Goal: Task Accomplishment & Management: Manage account settings

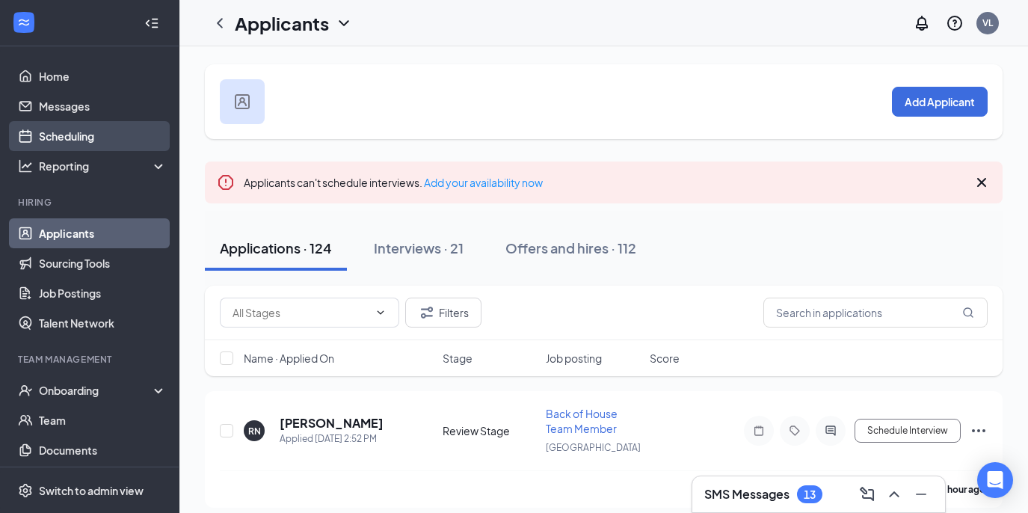
click at [119, 129] on link "Scheduling" at bounding box center [103, 136] width 128 height 30
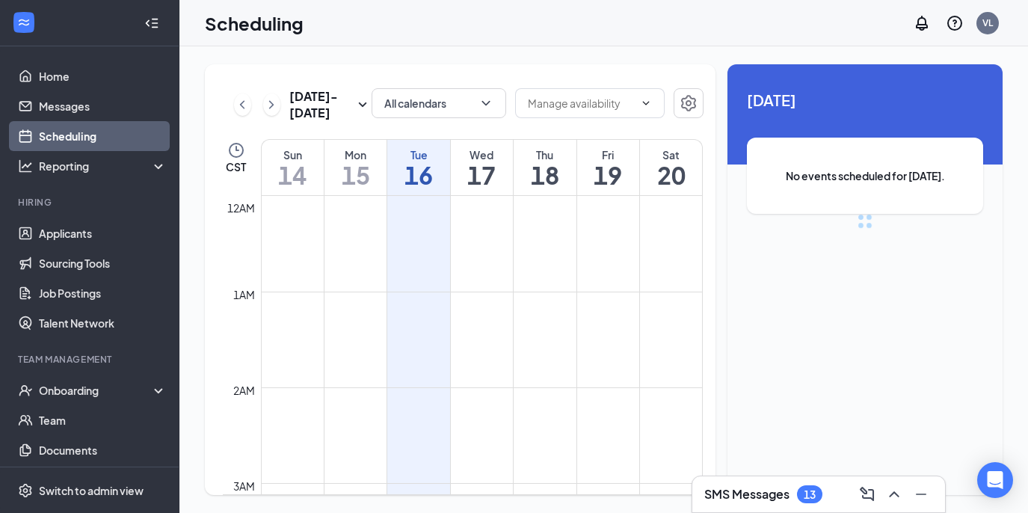
scroll to position [735, 0]
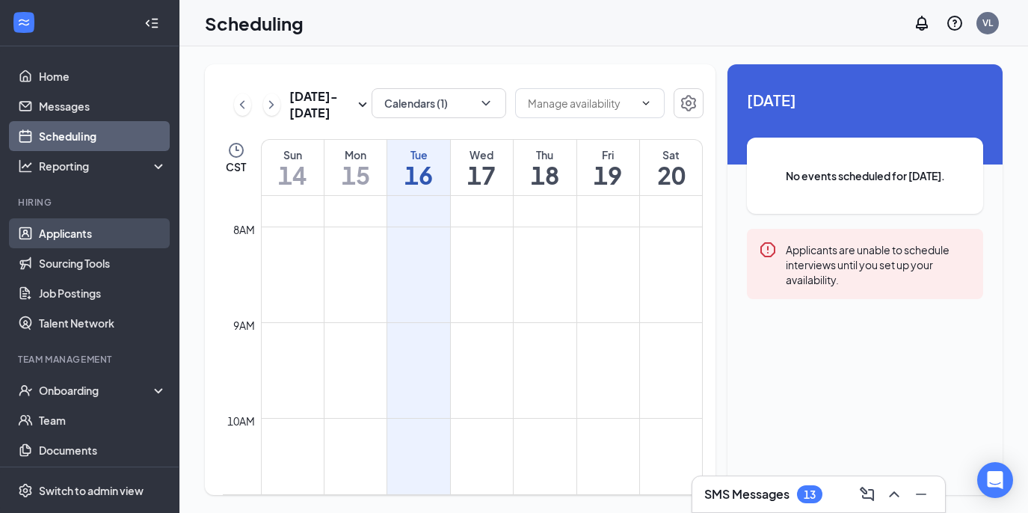
click at [94, 220] on link "Applicants" at bounding box center [103, 233] width 128 height 30
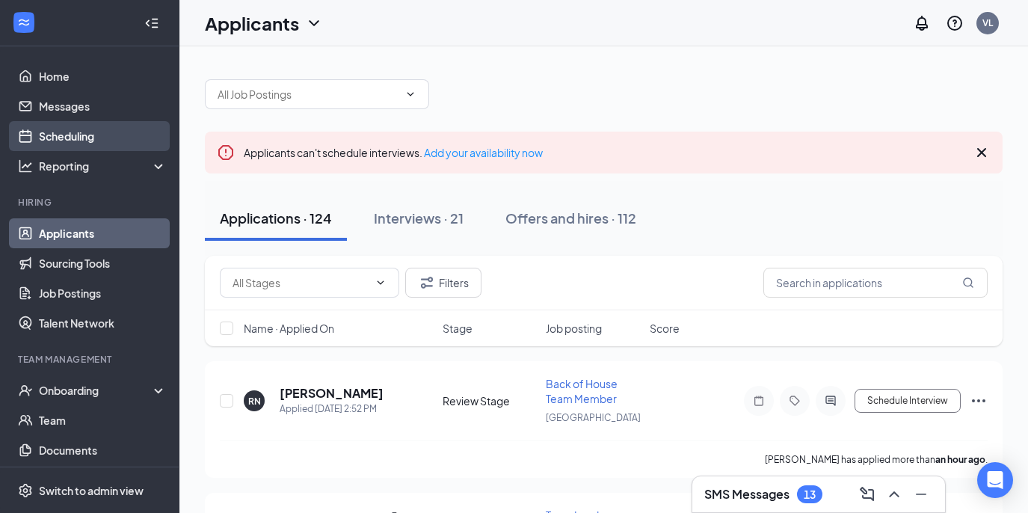
click at [103, 143] on link "Scheduling" at bounding box center [103, 136] width 128 height 30
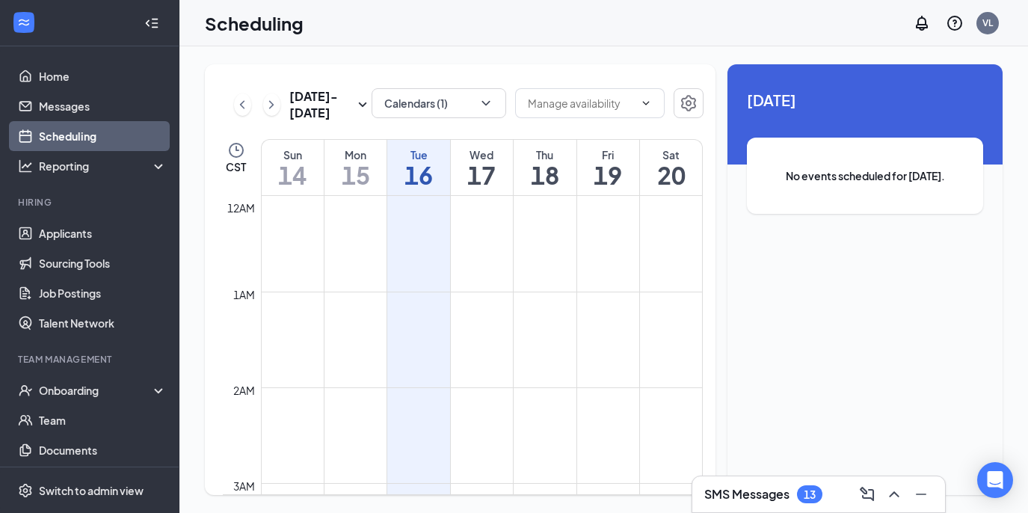
scroll to position [735, 0]
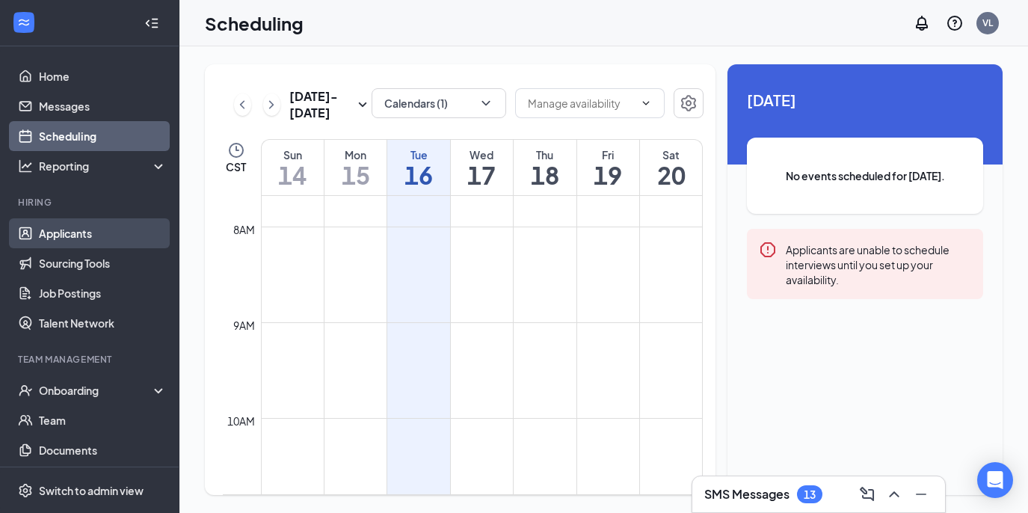
click at [90, 229] on link "Applicants" at bounding box center [103, 233] width 128 height 30
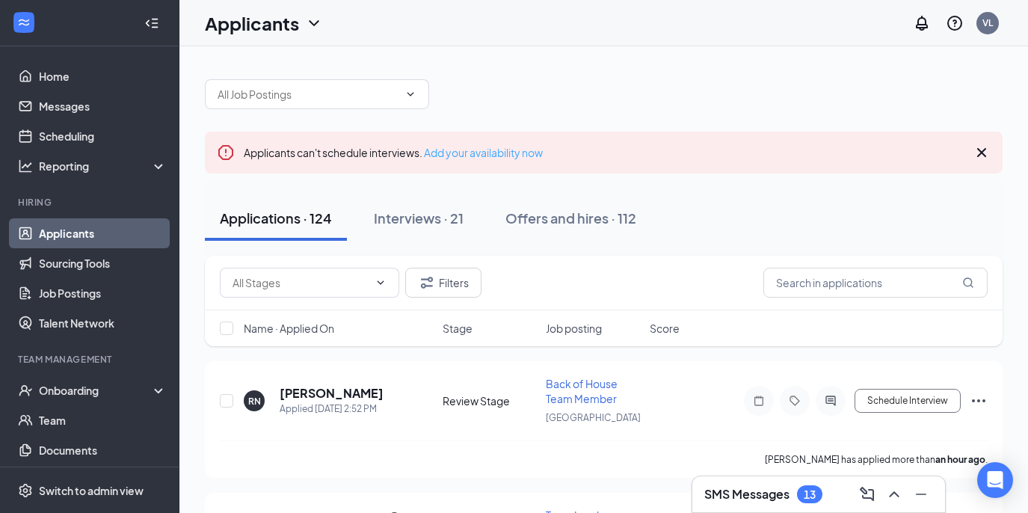
click at [519, 149] on link "Add your availability now" at bounding box center [483, 152] width 119 height 13
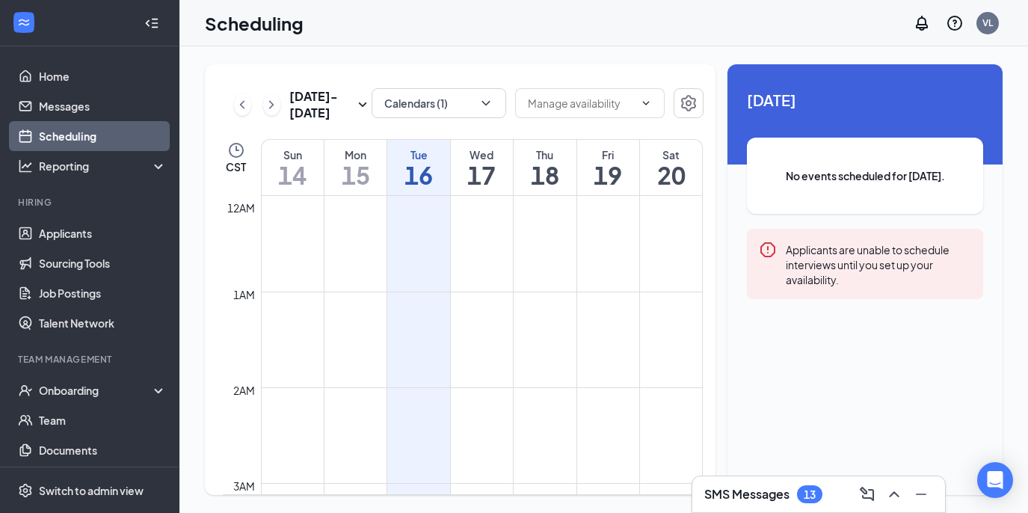
scroll to position [34, 0]
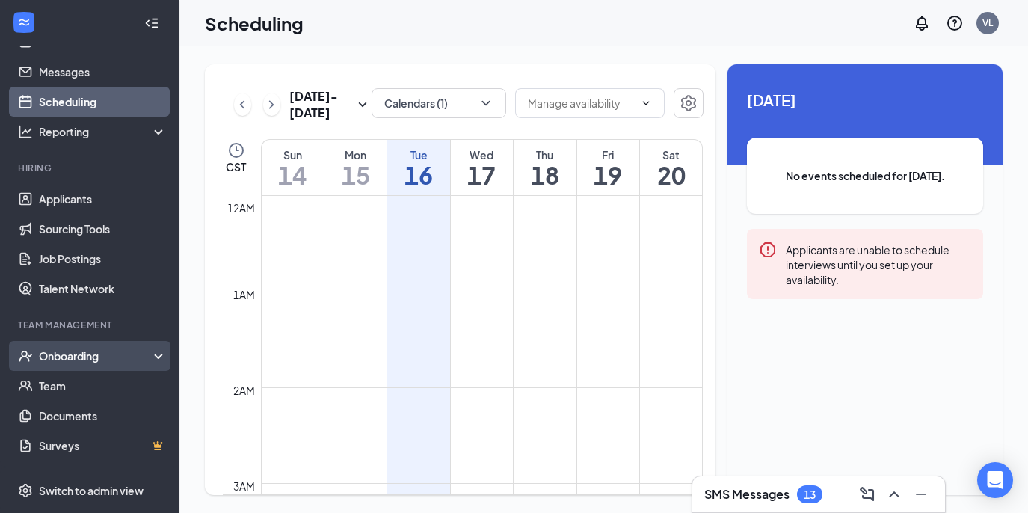
click at [98, 357] on div "Onboarding" at bounding box center [96, 355] width 115 height 15
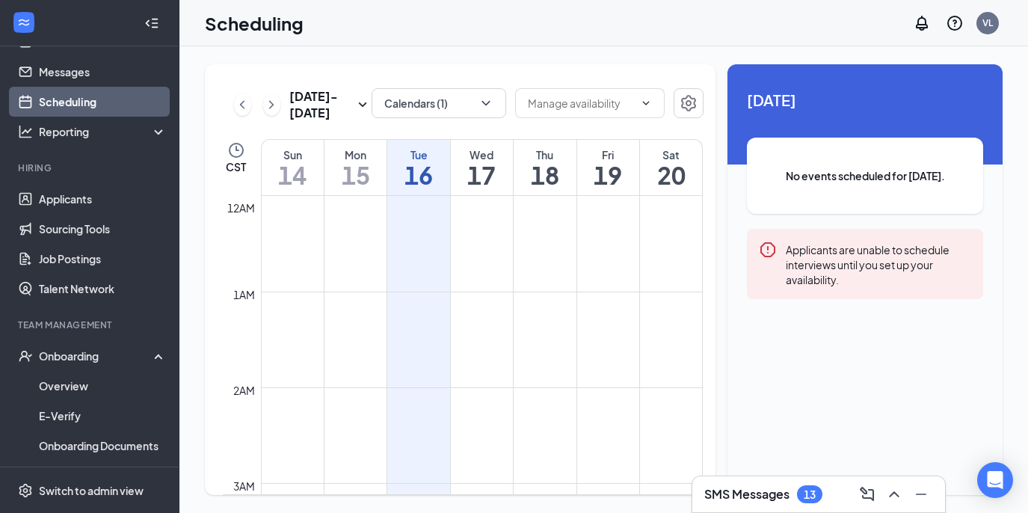
click at [604, 163] on h1 "19" at bounding box center [608, 174] width 62 height 25
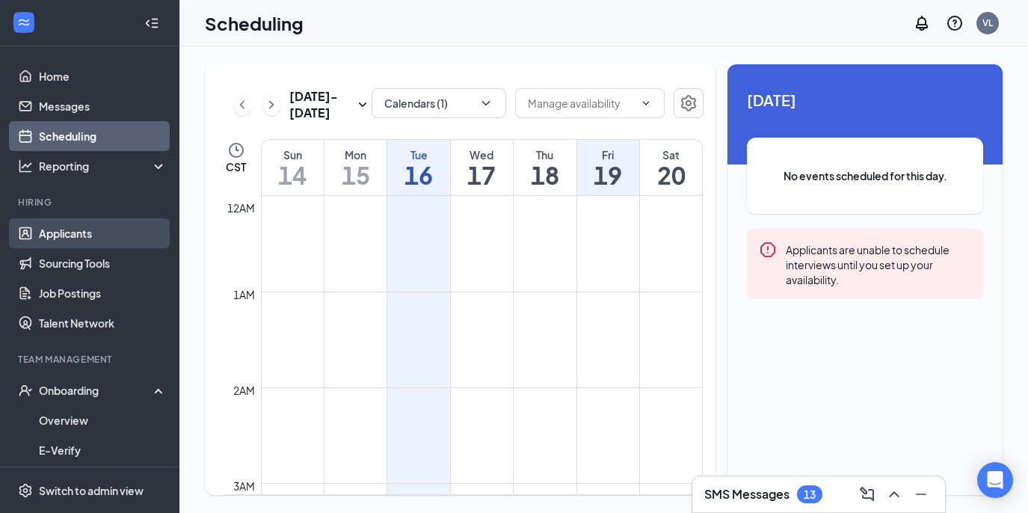
click at [83, 237] on link "Applicants" at bounding box center [103, 233] width 128 height 30
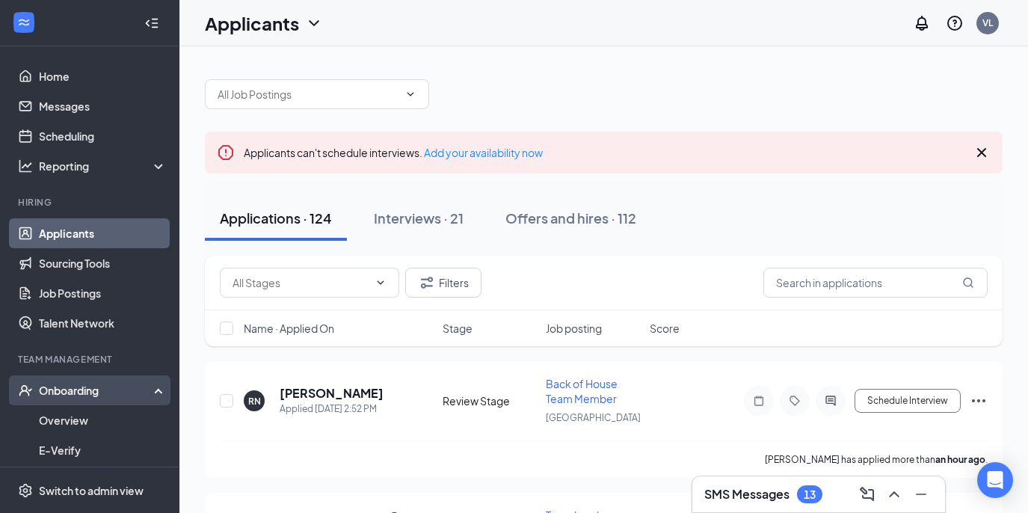
click at [74, 395] on div "Onboarding" at bounding box center [96, 390] width 115 height 15
click at [81, 398] on div "Onboarding" at bounding box center [89, 390] width 179 height 30
click at [76, 415] on link "Overview" at bounding box center [103, 420] width 128 height 30
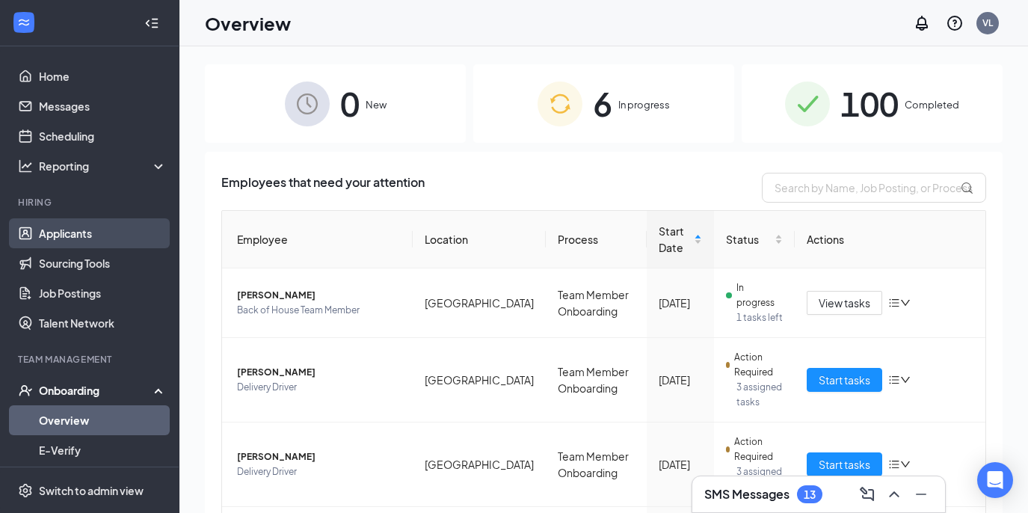
click at [111, 234] on link "Applicants" at bounding box center [103, 233] width 128 height 30
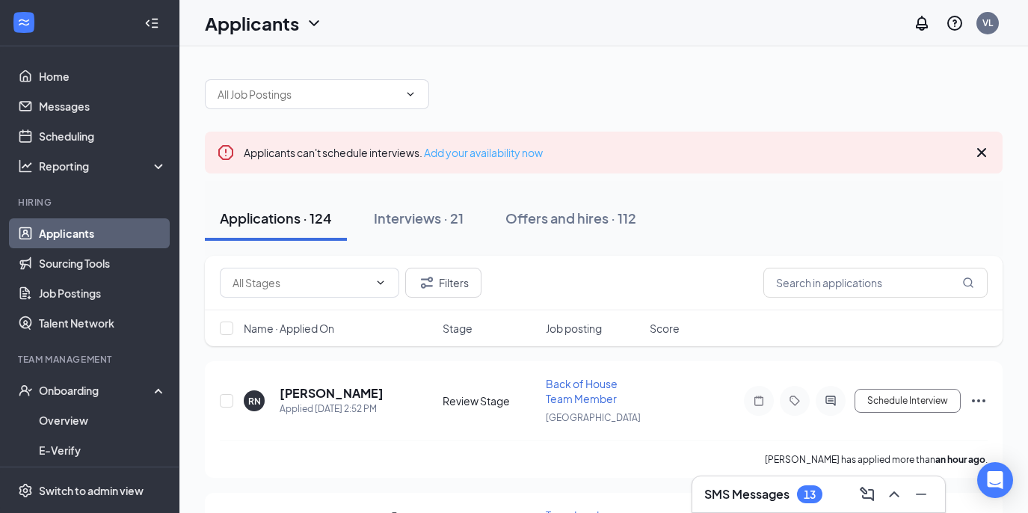
click at [483, 155] on link "Add your availability now" at bounding box center [483, 152] width 119 height 13
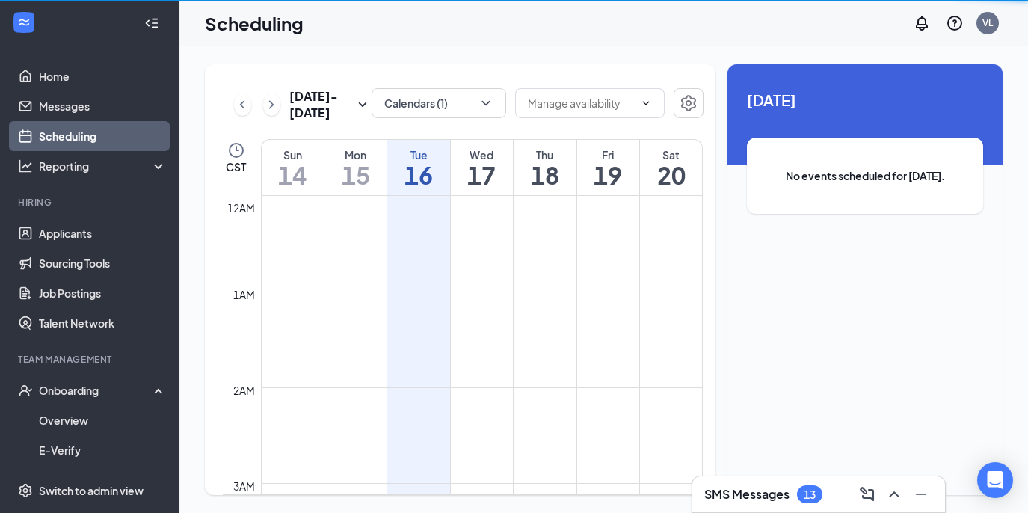
scroll to position [735, 0]
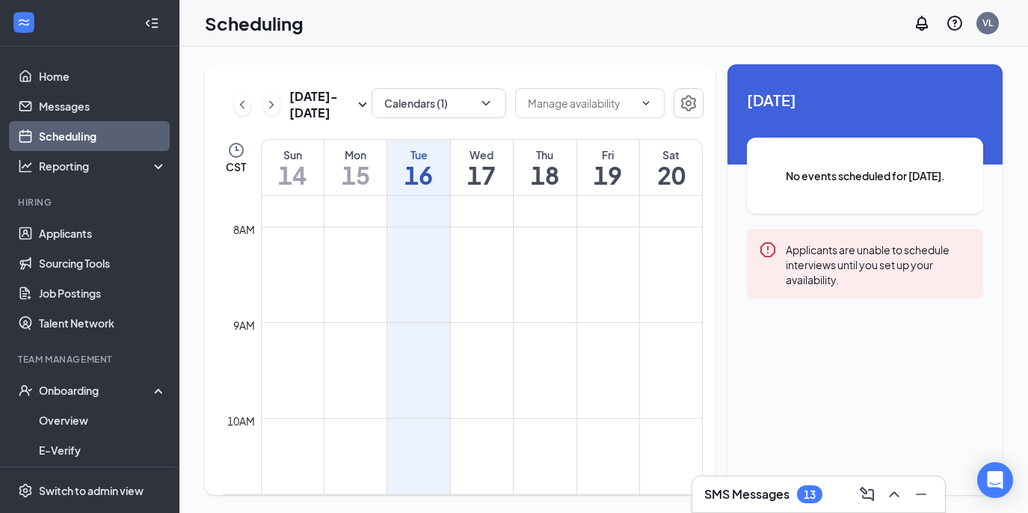
click at [609, 152] on div "Fri" at bounding box center [608, 154] width 62 height 15
click at [685, 104] on icon "Settings" at bounding box center [688, 103] width 18 height 18
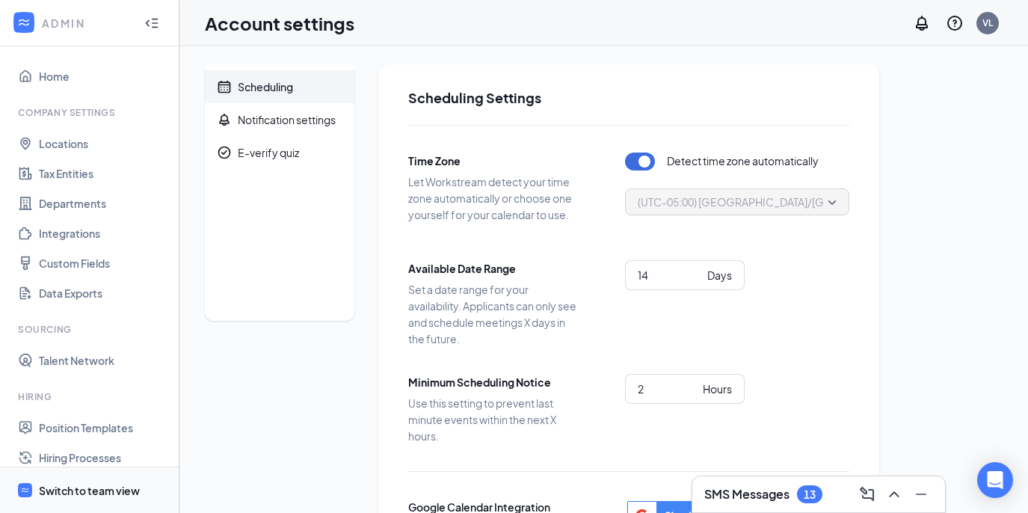
click at [51, 481] on span "Switch to team view" at bounding box center [103, 490] width 128 height 46
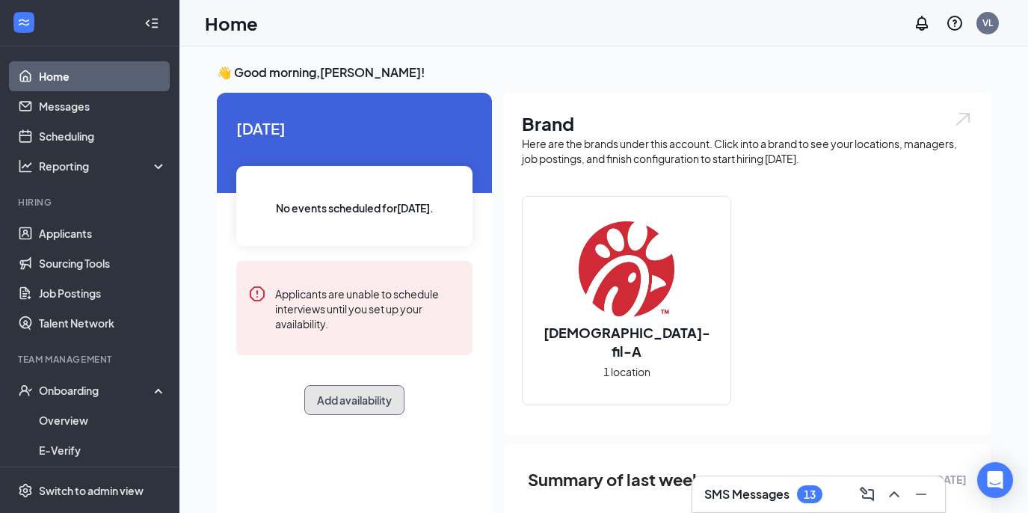
click at [352, 398] on button "Add availability" at bounding box center [354, 400] width 100 height 30
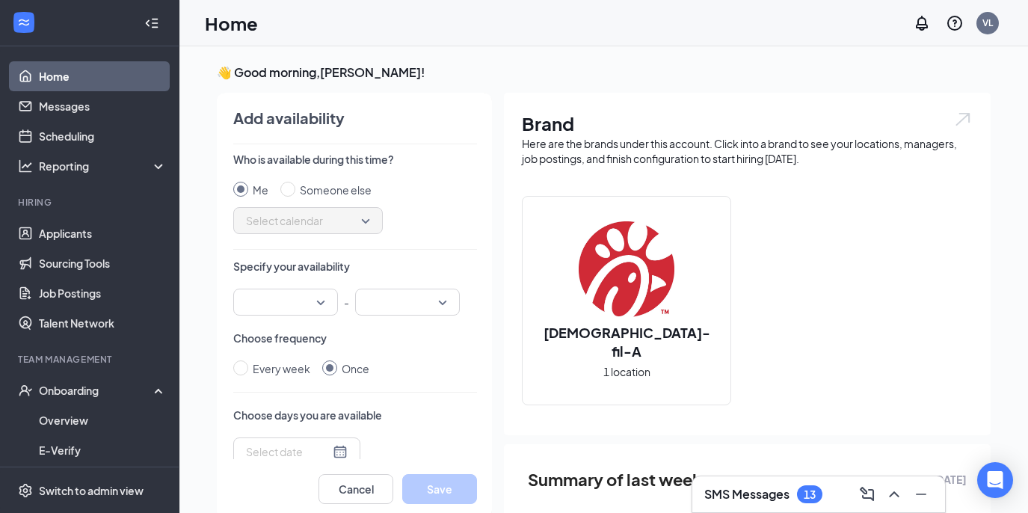
scroll to position [6, 0]
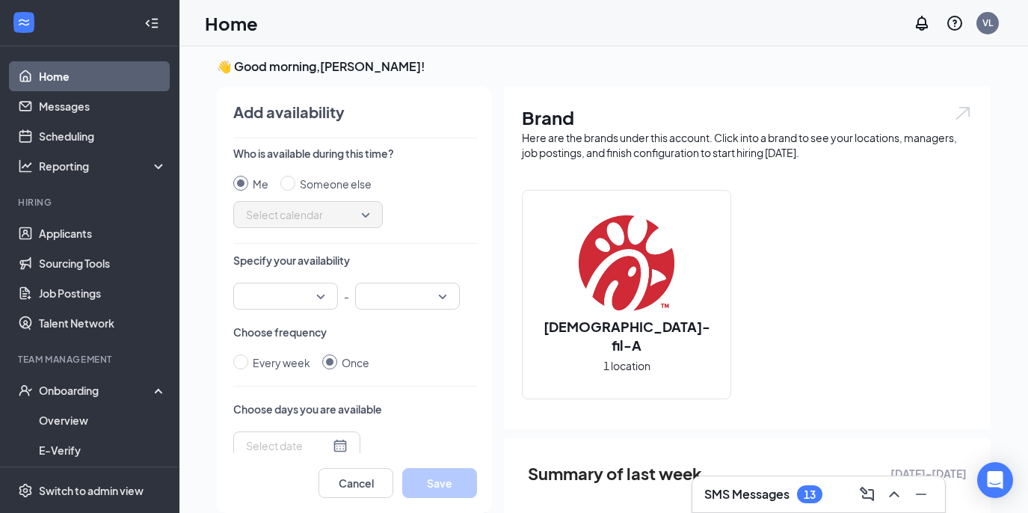
click at [321, 294] on div at bounding box center [285, 296] width 105 height 27
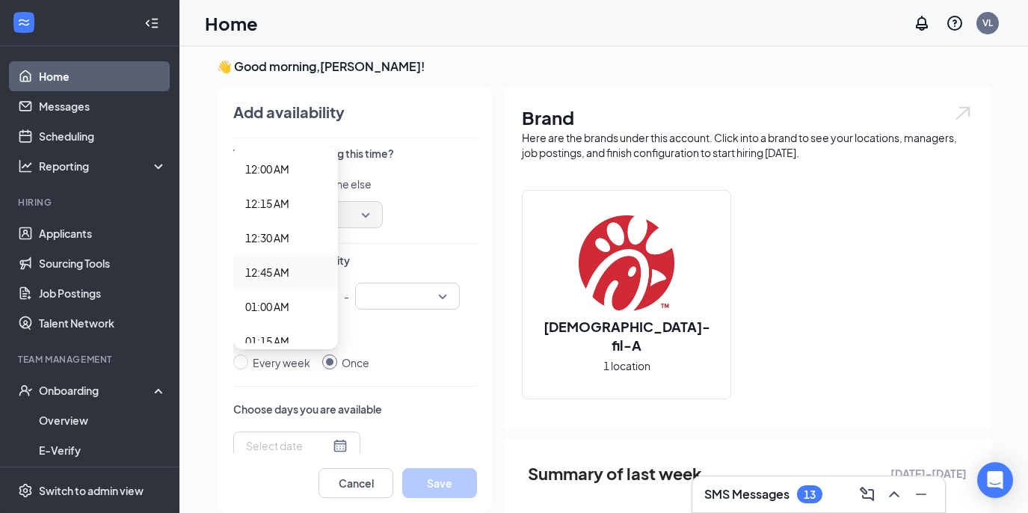
click at [437, 225] on div "Me Someone else Select calendar" at bounding box center [355, 202] width 244 height 52
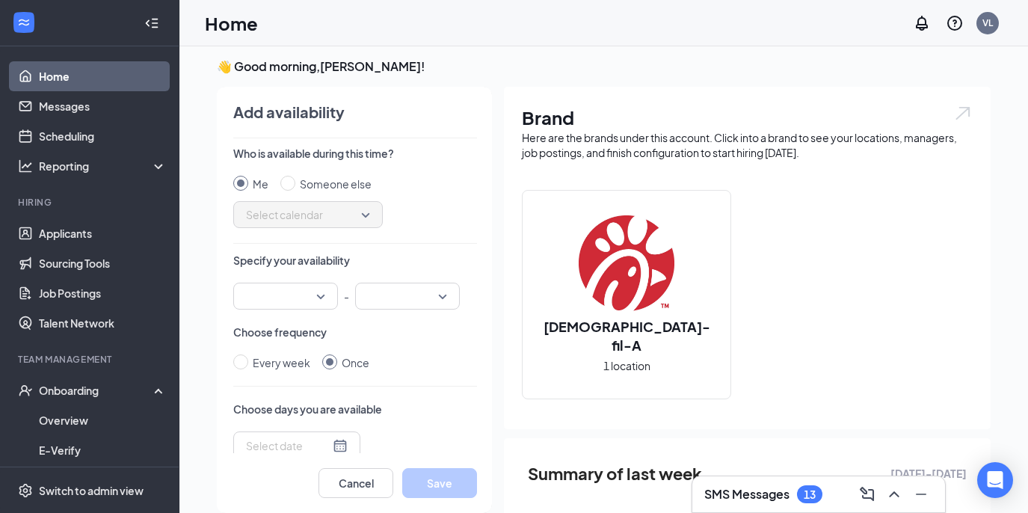
scroll to position [90, 0]
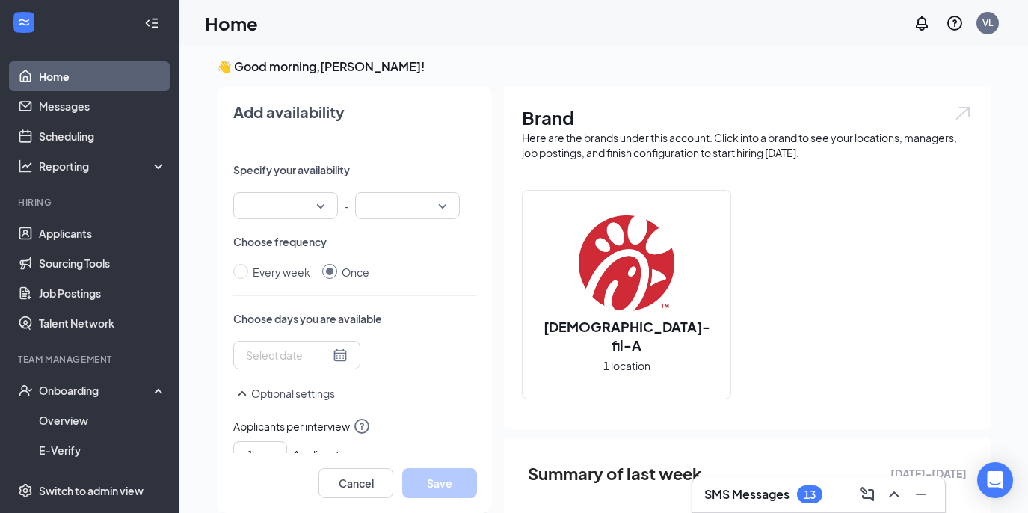
click at [331, 359] on div at bounding box center [297, 355] width 102 height 16
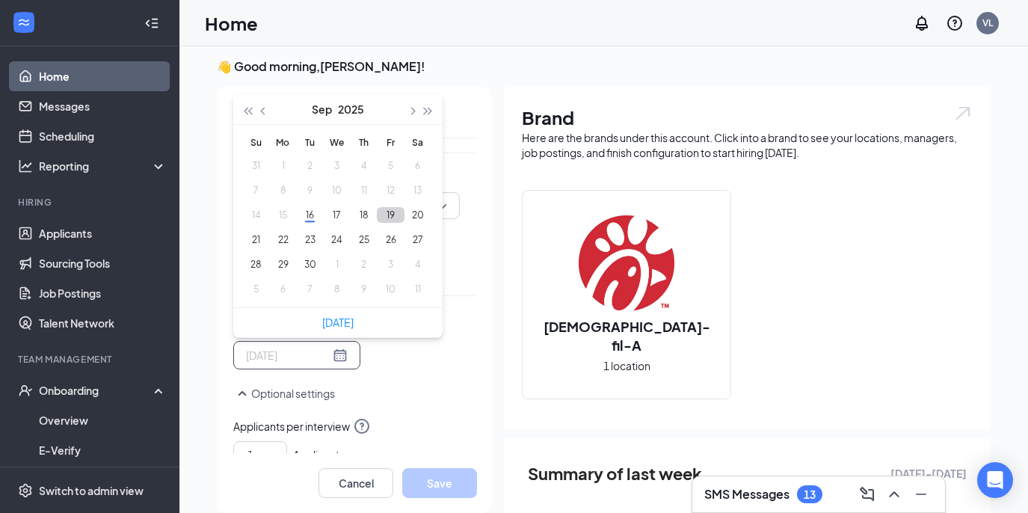
click at [391, 222] on button "19" at bounding box center [391, 215] width 28 height 16
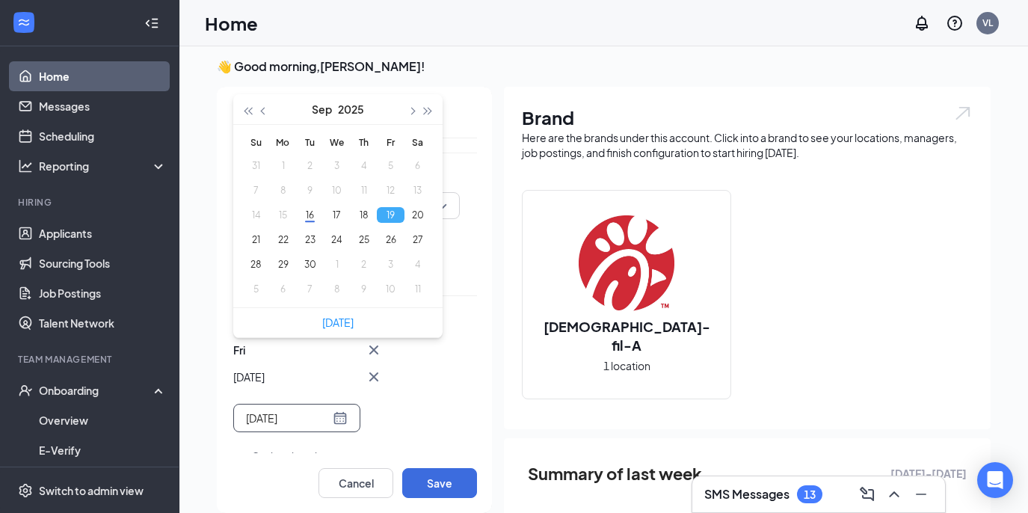
type input "[DATE]"
click at [435, 476] on button "Save" at bounding box center [439, 483] width 75 height 30
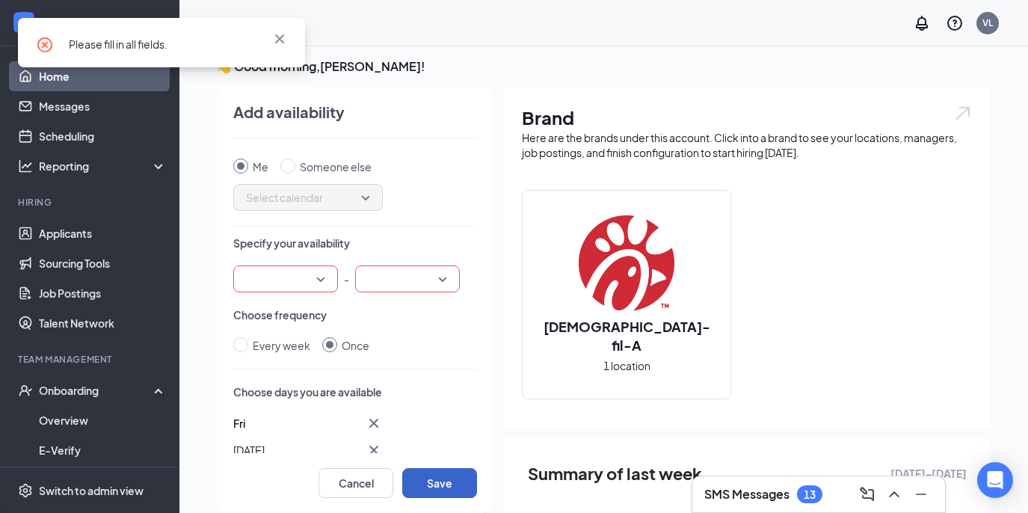
scroll to position [0, 0]
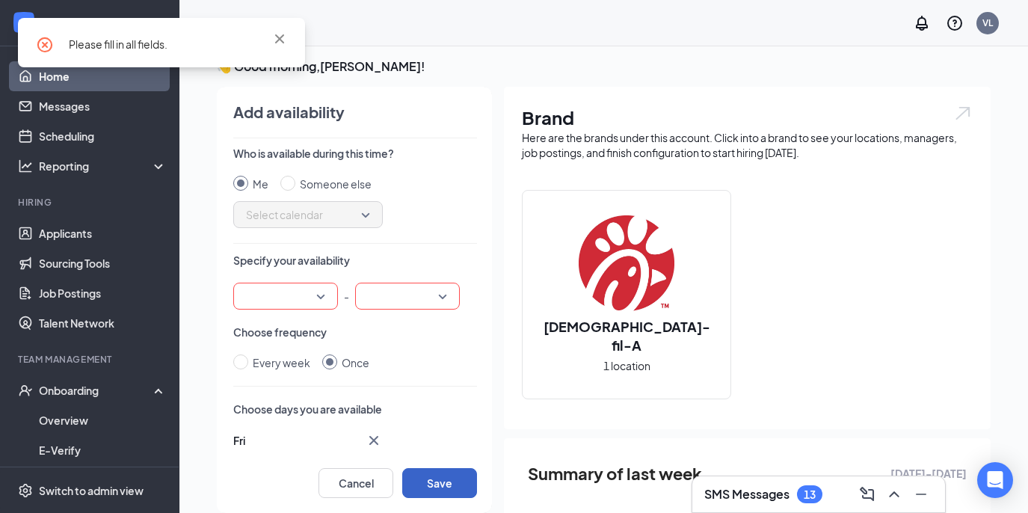
click at [330, 300] on div at bounding box center [285, 296] width 105 height 27
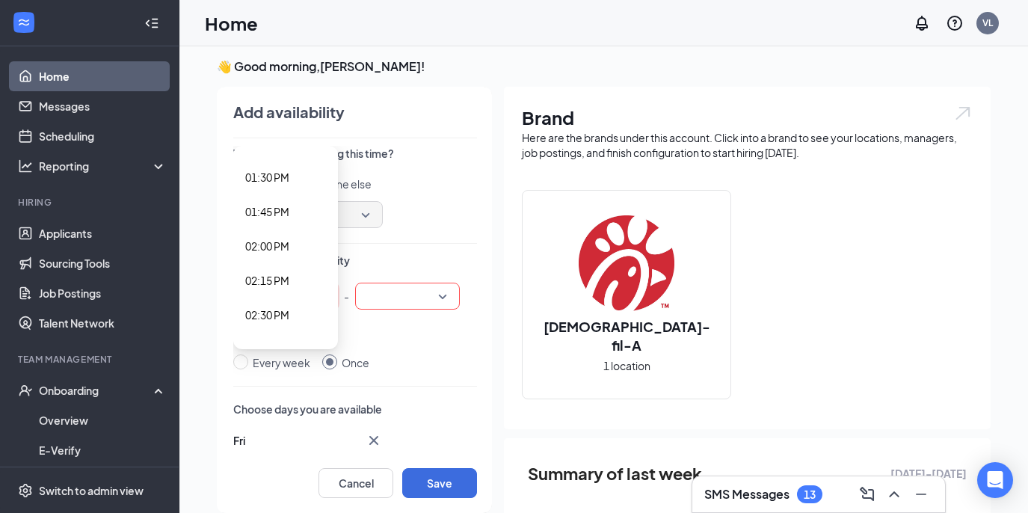
scroll to position [1941, 0]
click at [291, 285] on span "03:00 PM" at bounding box center [285, 291] width 81 height 16
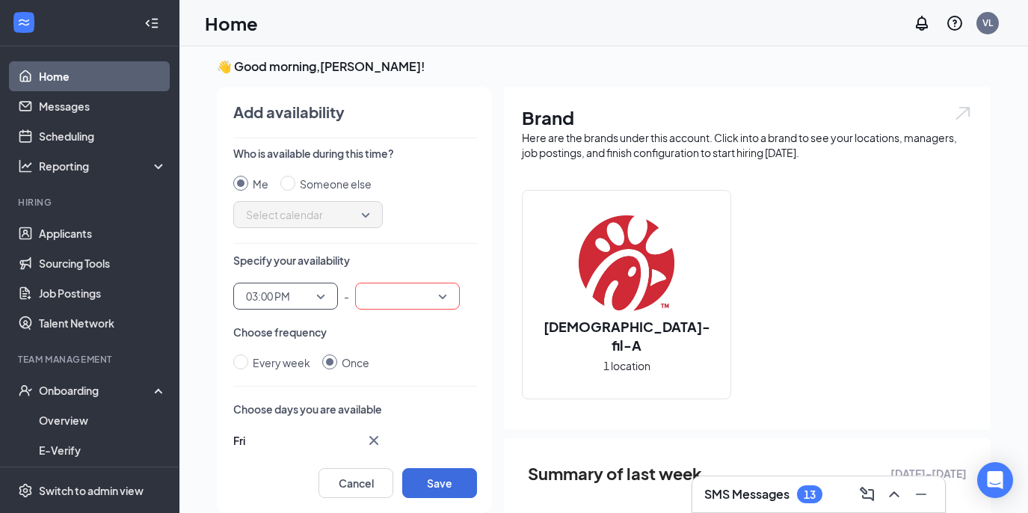
click at [443, 293] on div at bounding box center [407, 296] width 105 height 27
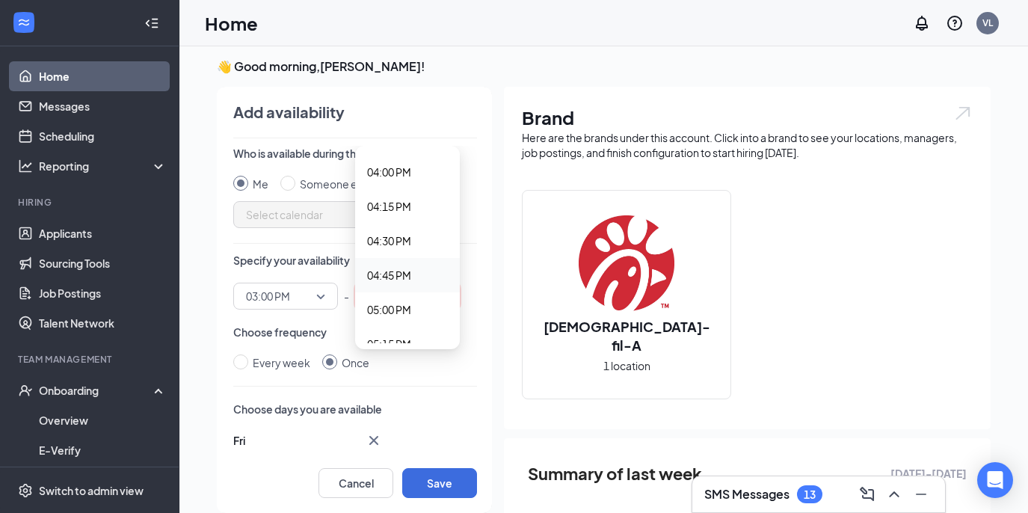
click at [417, 272] on span "04:45 PM" at bounding box center [407, 275] width 81 height 16
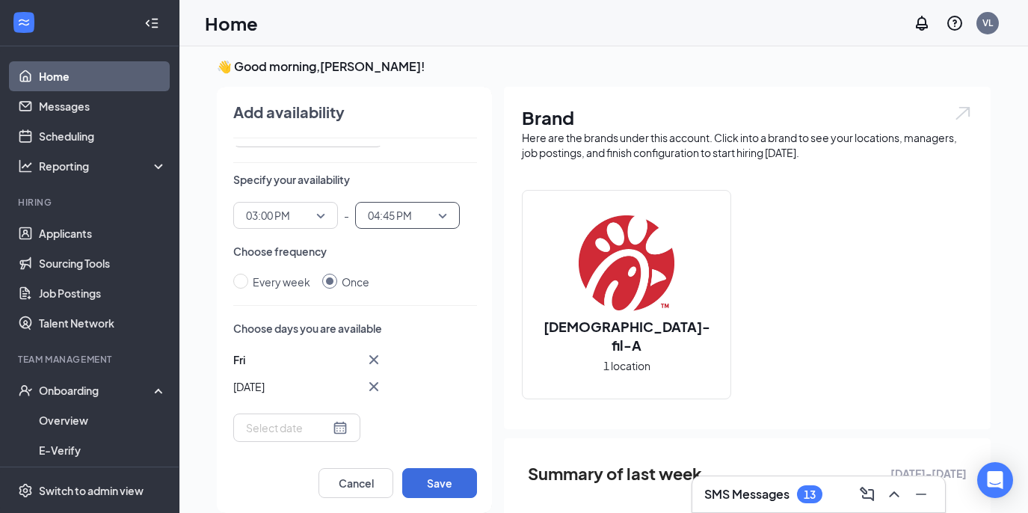
scroll to position [0, 0]
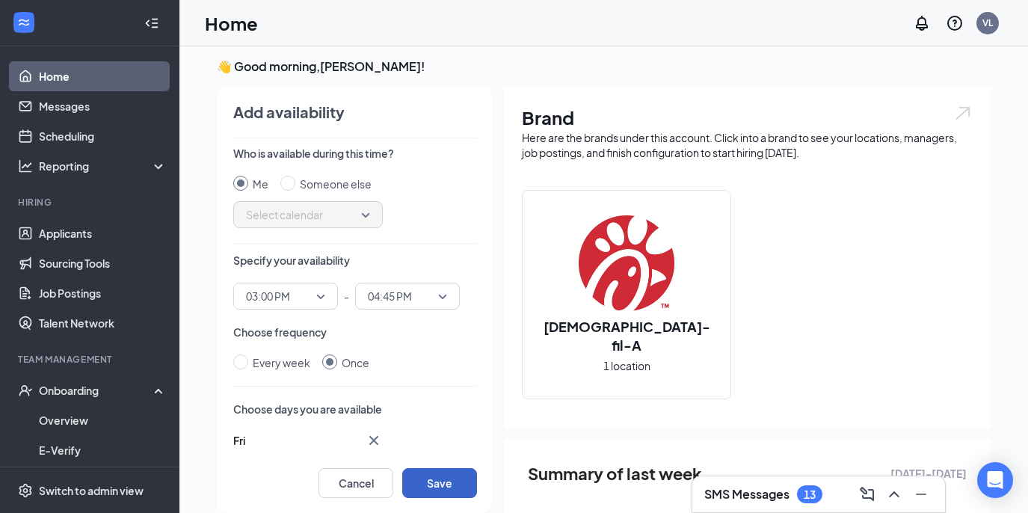
click at [446, 478] on button "Save" at bounding box center [439, 483] width 75 height 30
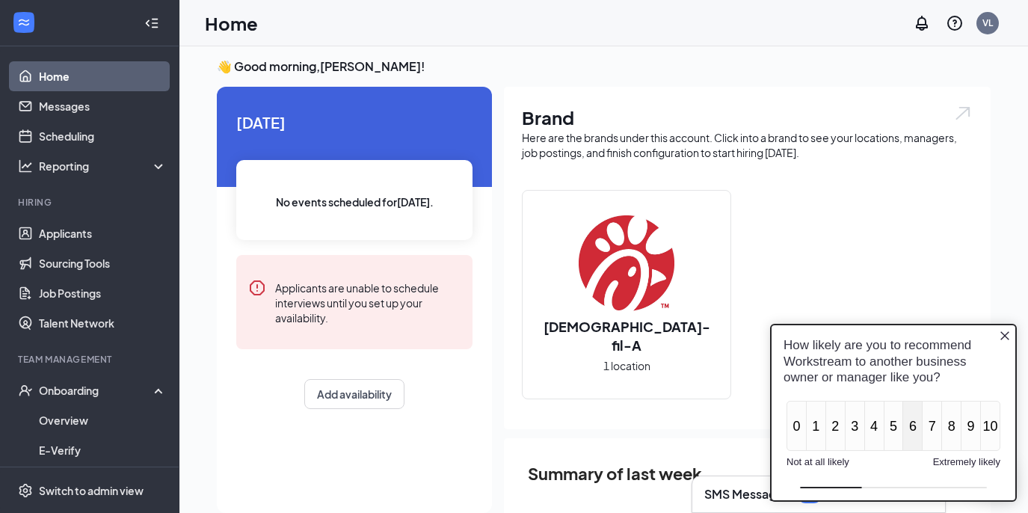
click at [907, 439] on button "6" at bounding box center [912, 426] width 20 height 50
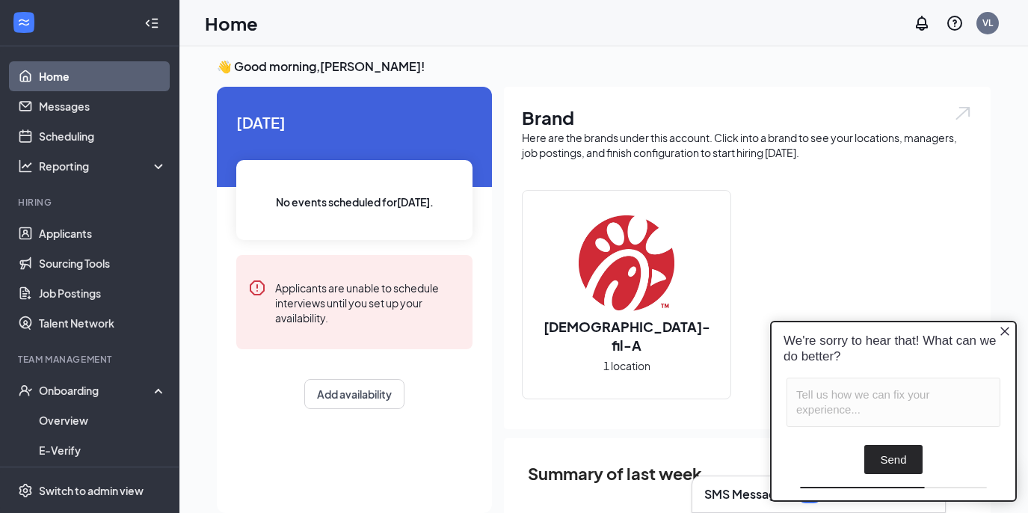
click at [901, 467] on button "Send" at bounding box center [893, 459] width 58 height 29
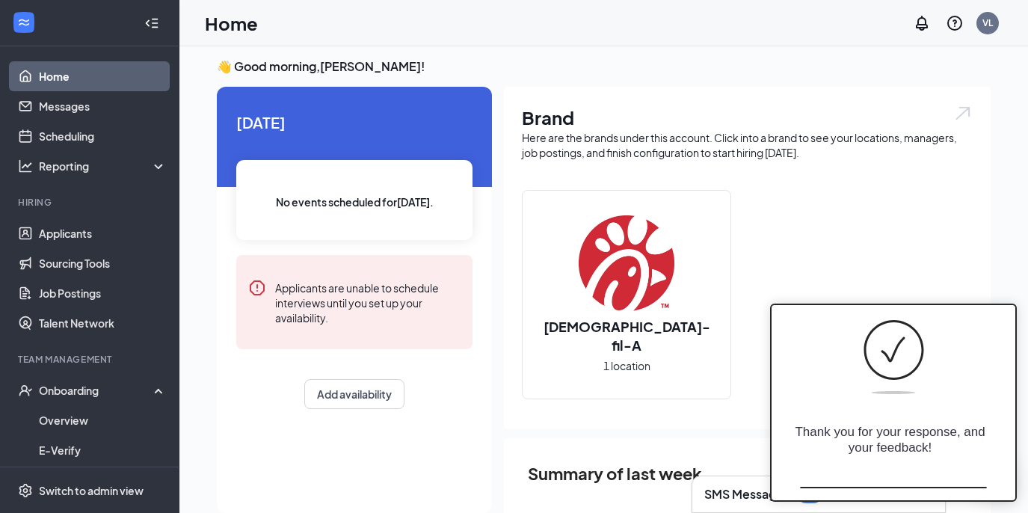
click at [937, 261] on div "[DEMOGRAPHIC_DATA]-fil-A 1 location" at bounding box center [747, 300] width 451 height 221
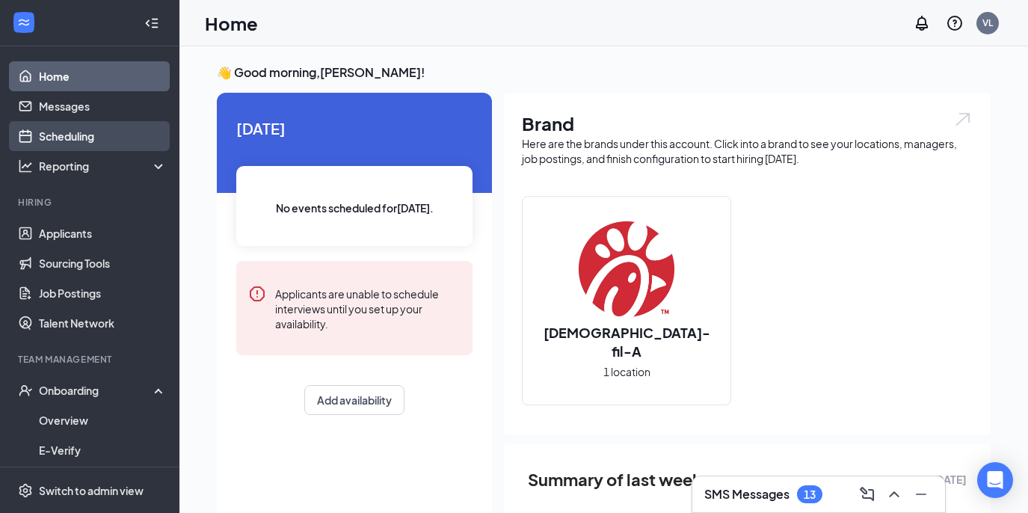
click at [98, 142] on link "Scheduling" at bounding box center [103, 136] width 128 height 30
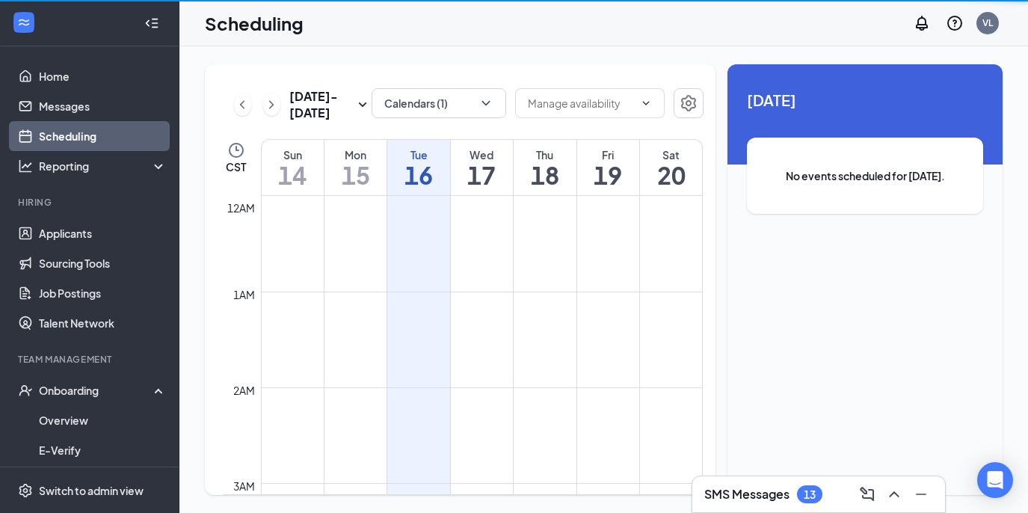
scroll to position [735, 0]
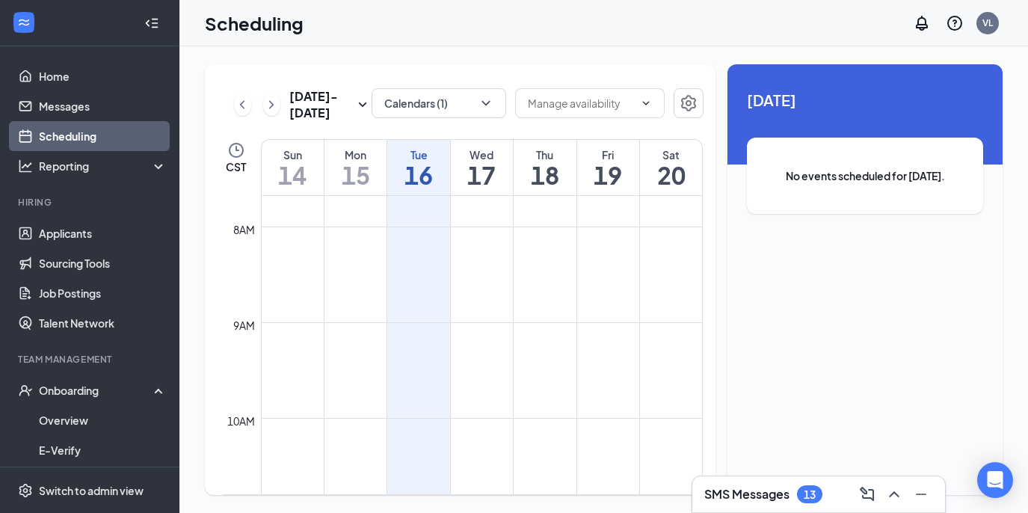
click at [633, 176] on h1 "19" at bounding box center [608, 174] width 62 height 25
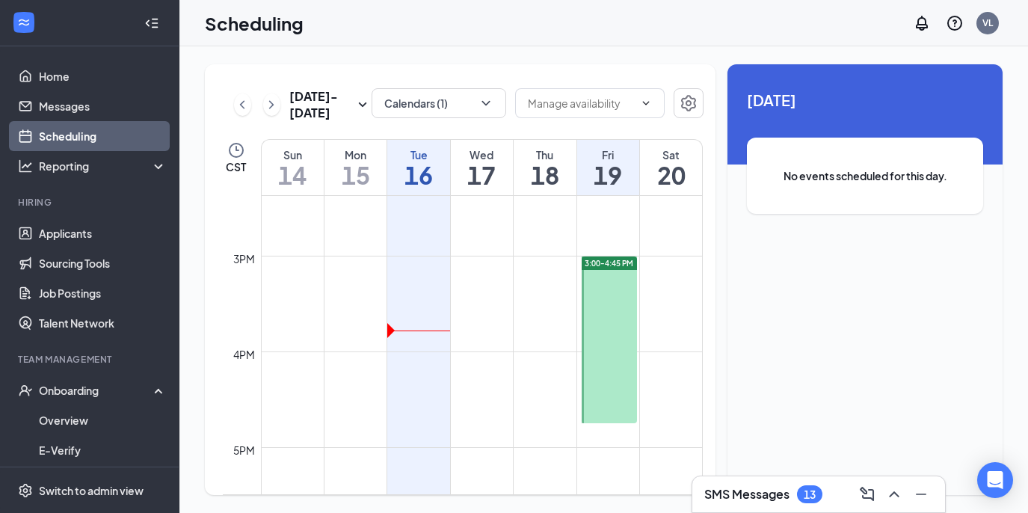
scroll to position [1376, 0]
click at [89, 242] on link "Applicants" at bounding box center [103, 233] width 128 height 30
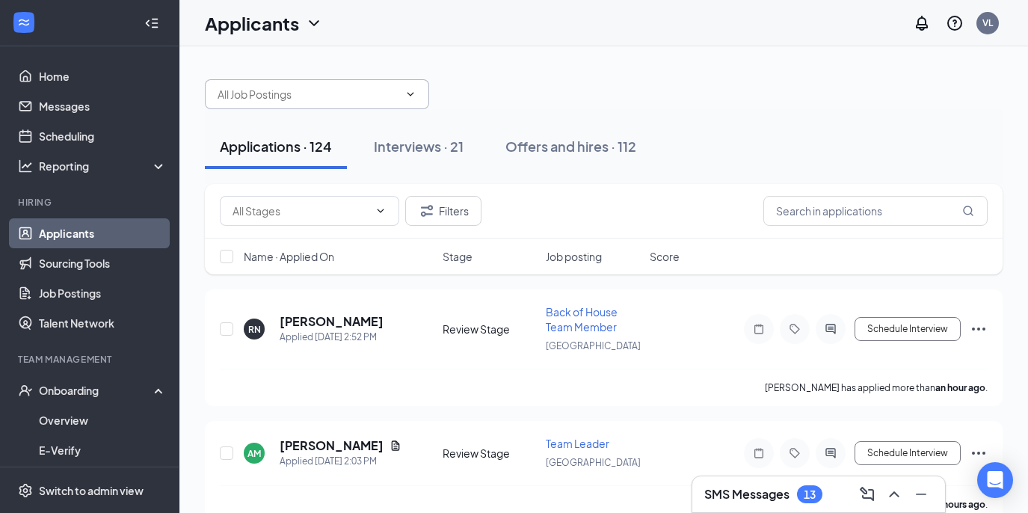
click at [297, 99] on input "text" at bounding box center [307, 94] width 181 height 16
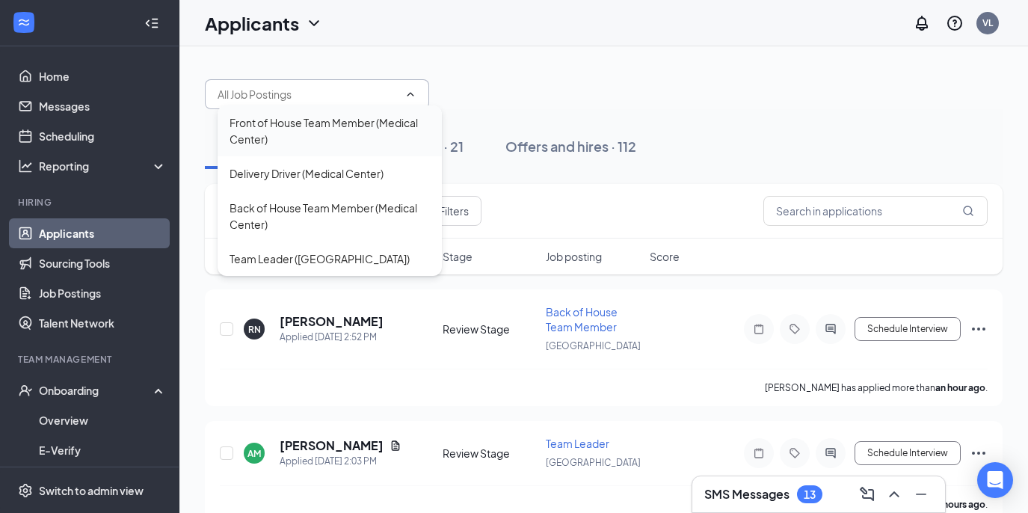
click at [312, 127] on div "Front of House Team Member (Medical Center)" at bounding box center [329, 130] width 200 height 33
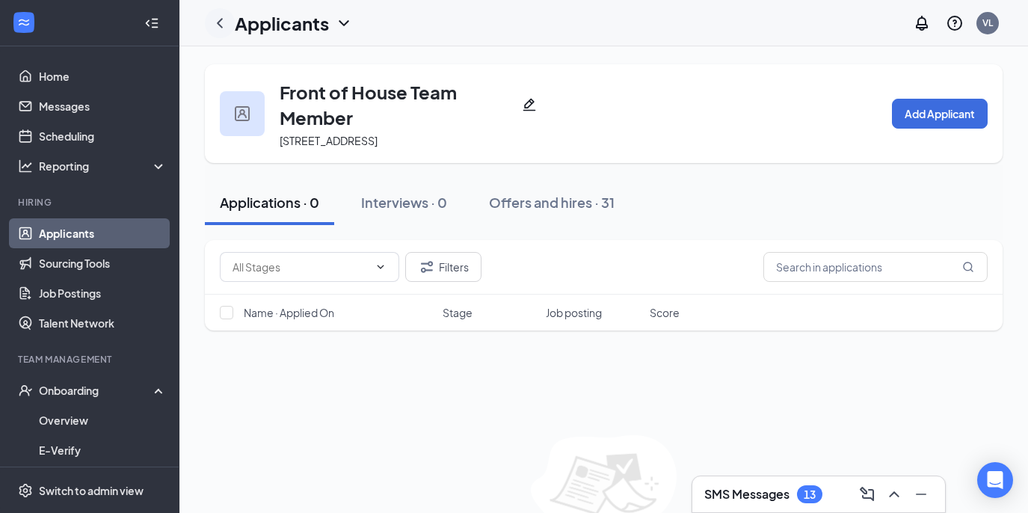
click at [219, 23] on icon "ChevronLeft" at bounding box center [220, 23] width 18 height 18
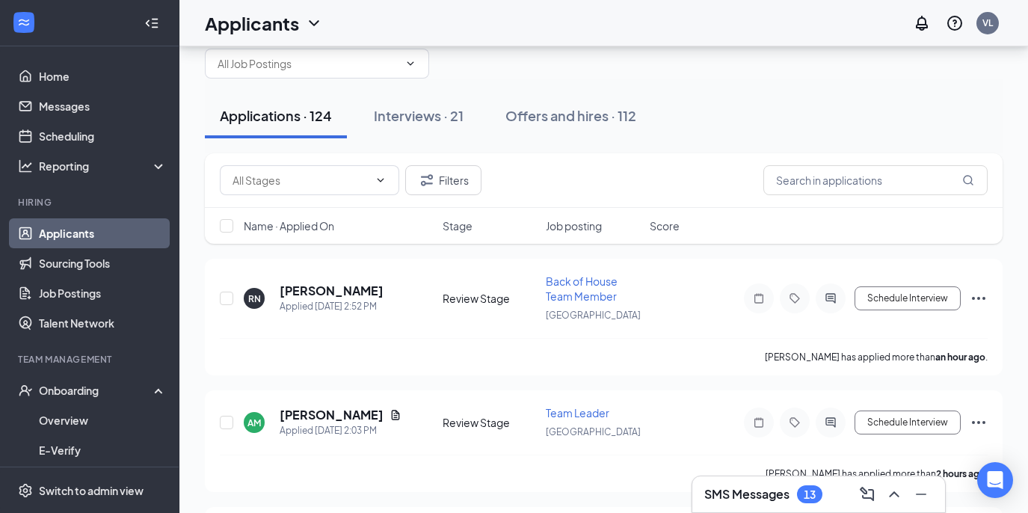
scroll to position [20, 0]
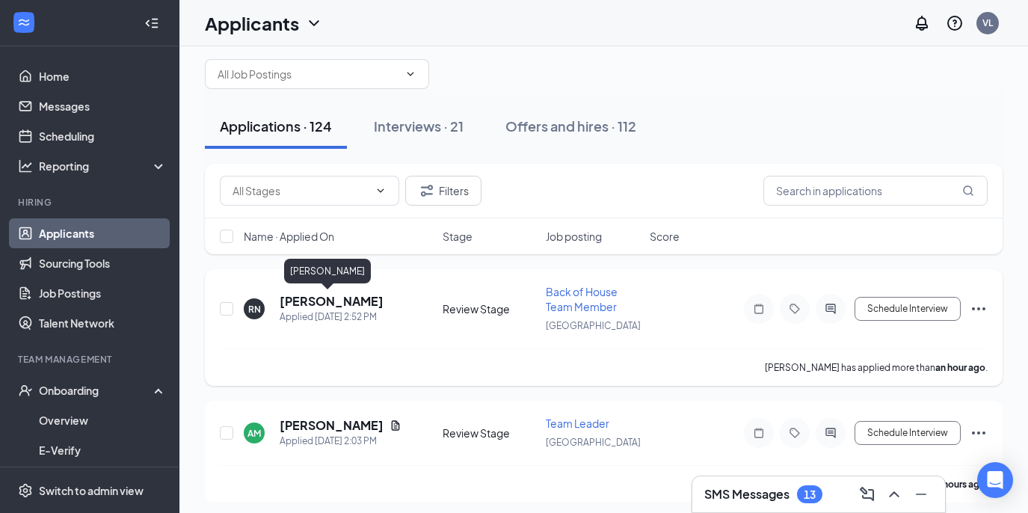
click at [307, 300] on h5 "[PERSON_NAME]" at bounding box center [332, 301] width 104 height 16
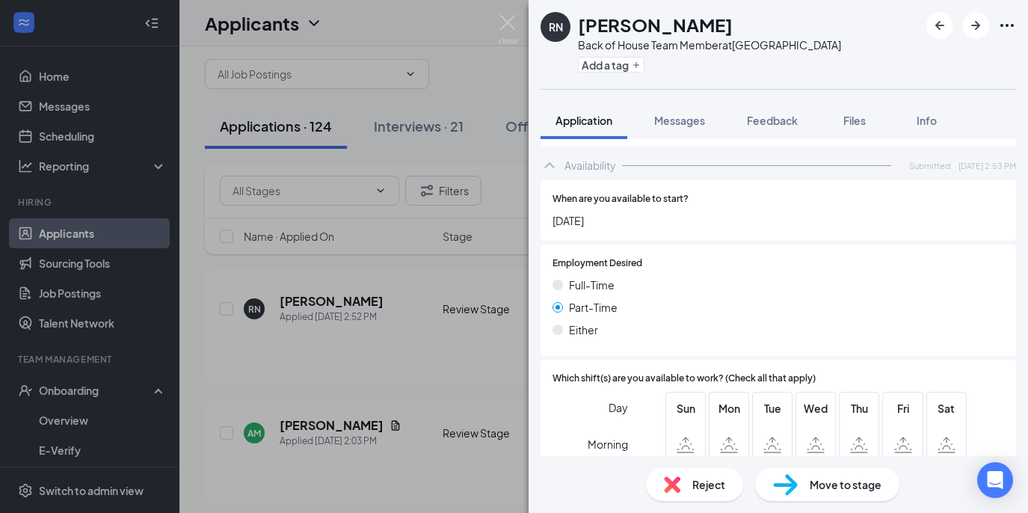
scroll to position [904, 0]
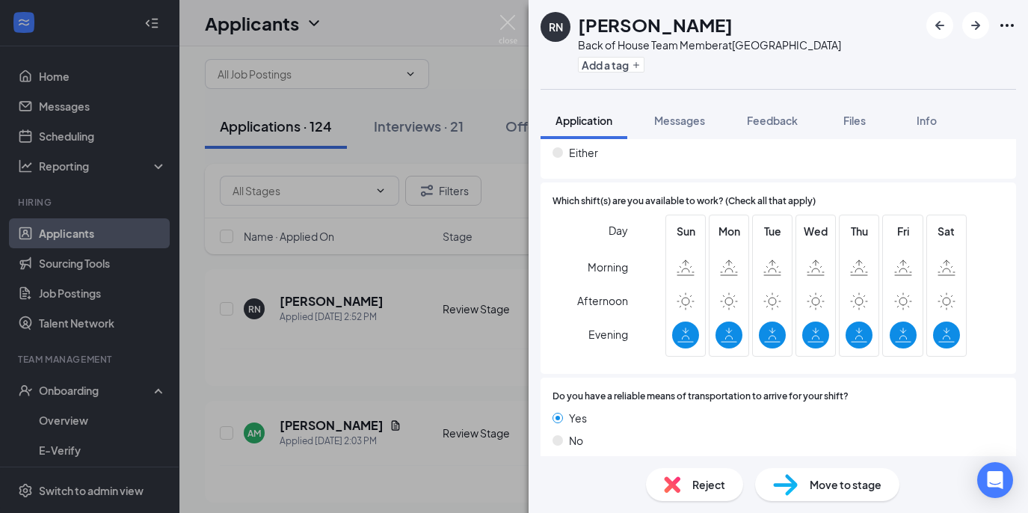
click at [810, 484] on span "Move to stage" at bounding box center [845, 484] width 72 height 16
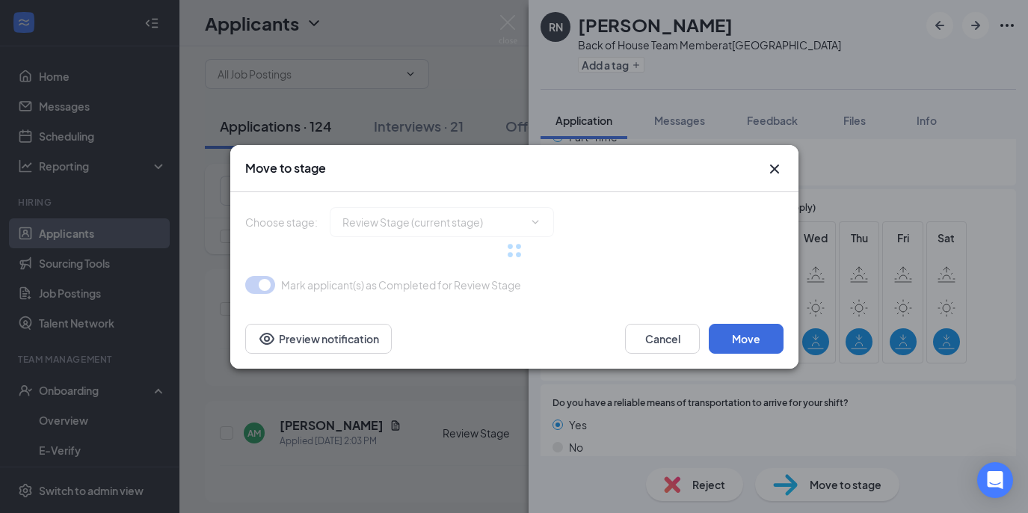
type input "Onsite Interview (next stage)"
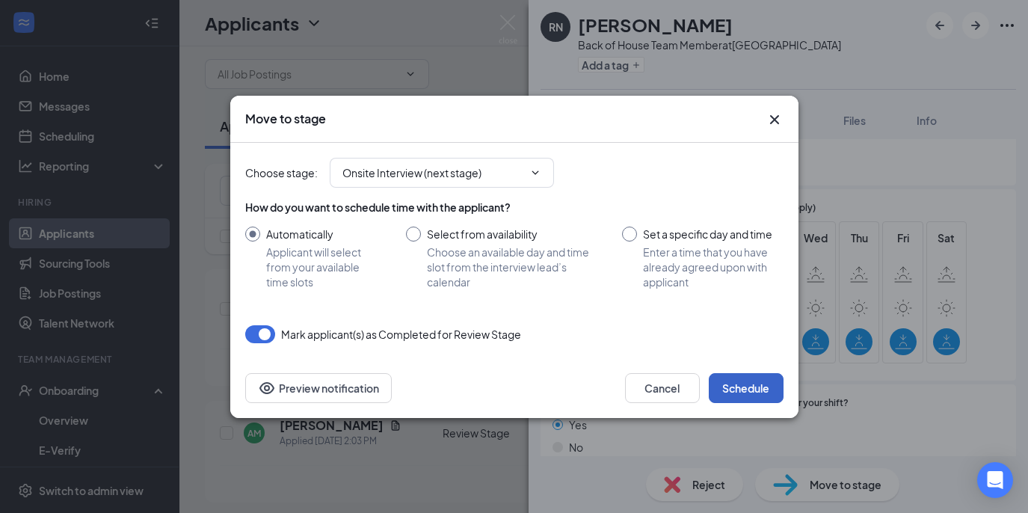
click at [754, 390] on button "Schedule" at bounding box center [746, 388] width 75 height 30
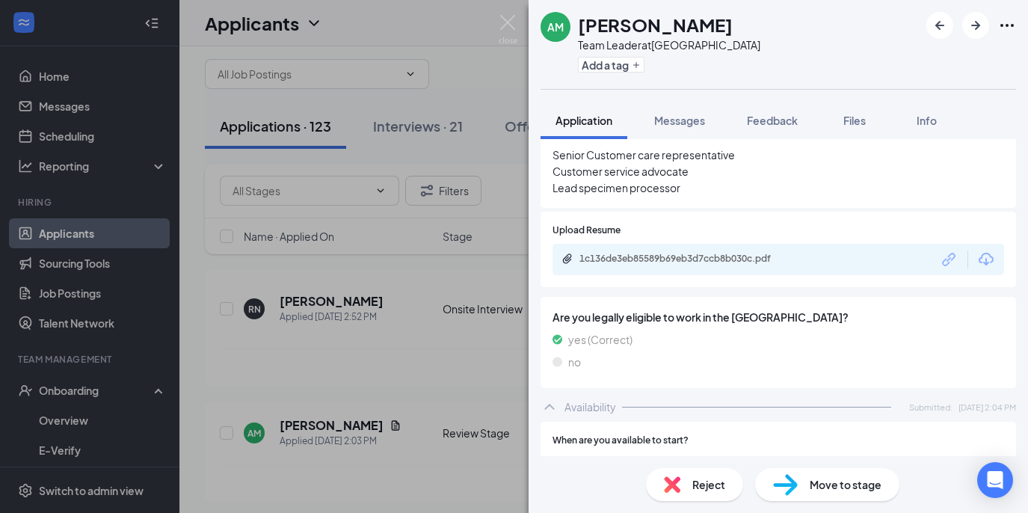
scroll to position [546, 0]
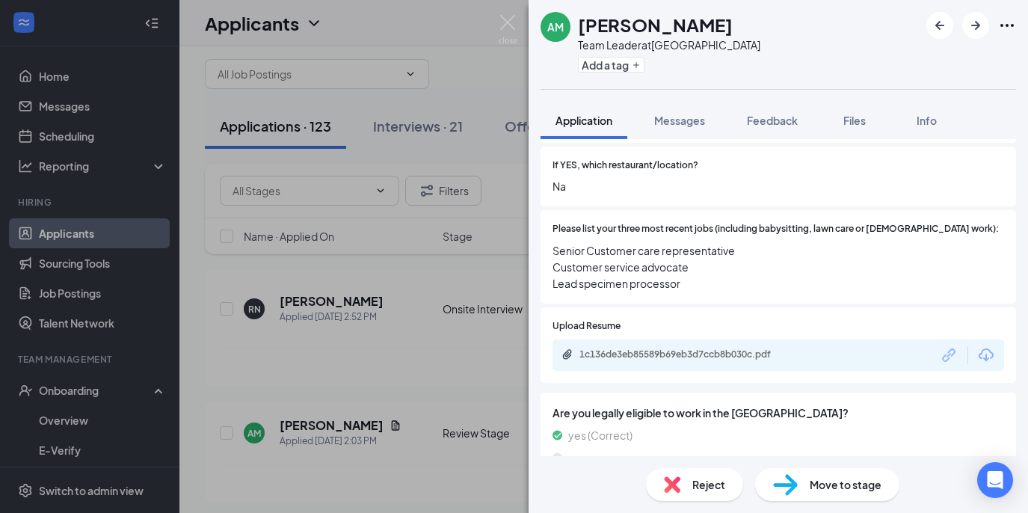
click at [815, 481] on span "Move to stage" at bounding box center [845, 484] width 72 height 16
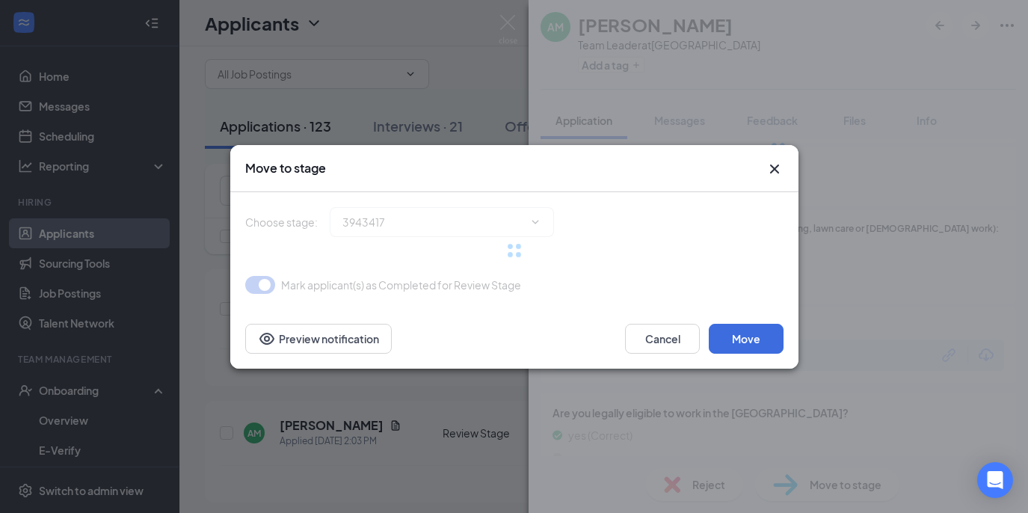
type input "Onsite Interview (next stage)"
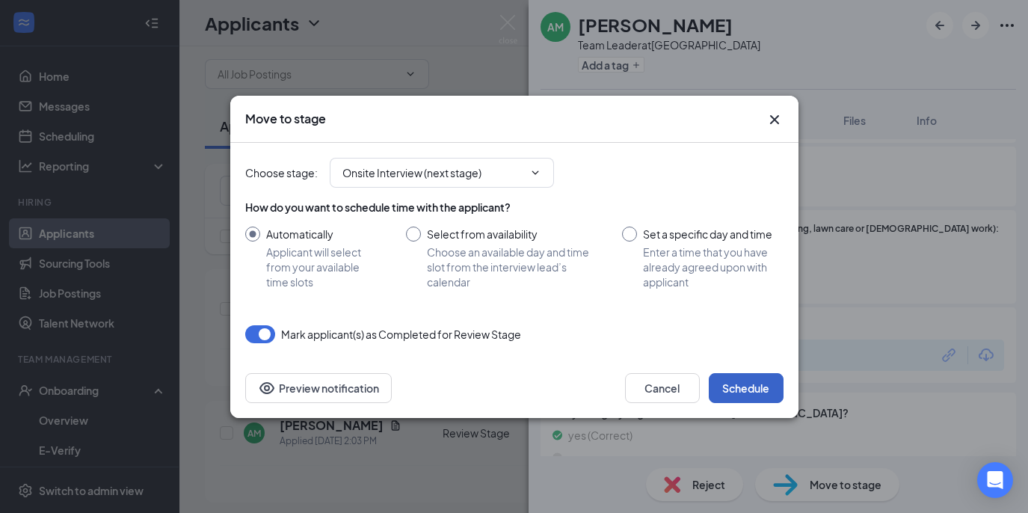
click at [765, 381] on button "Schedule" at bounding box center [746, 388] width 75 height 30
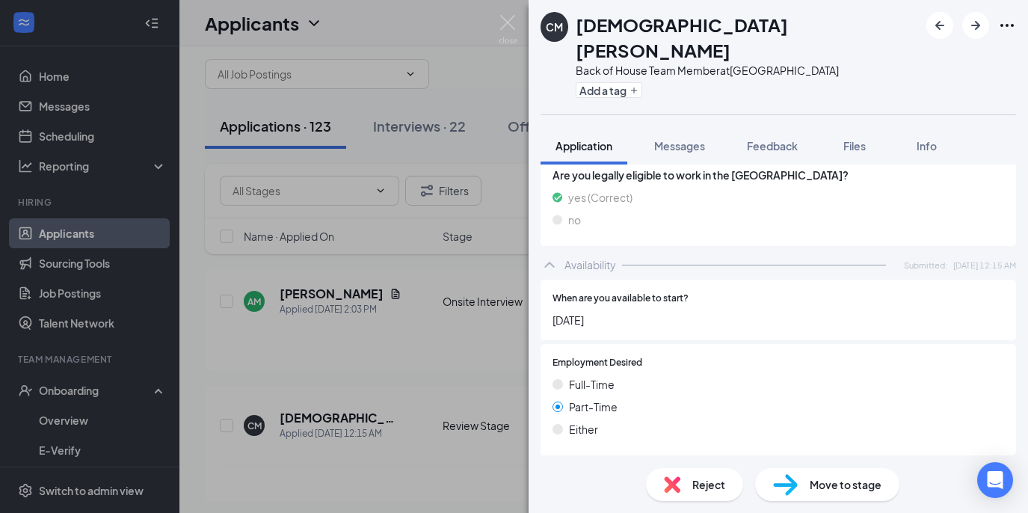
scroll to position [921, 0]
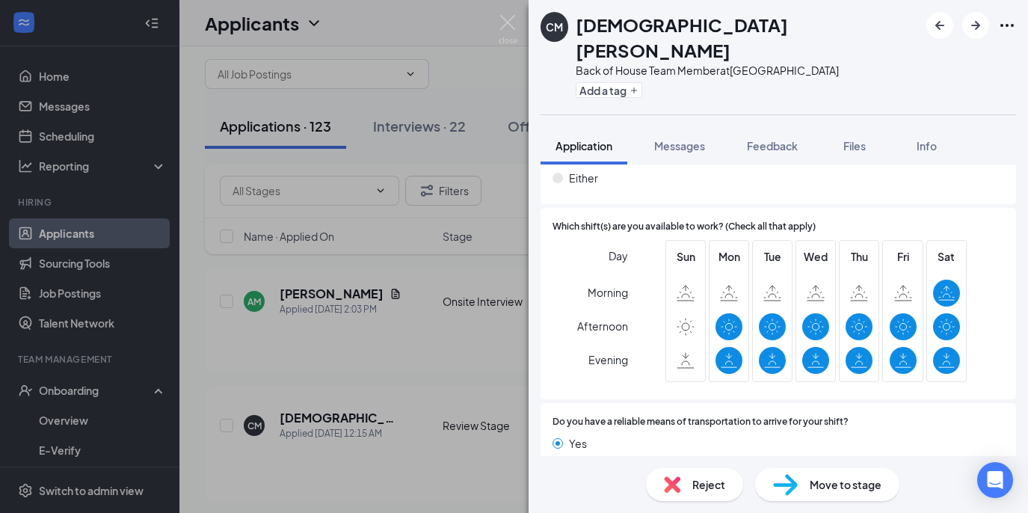
click at [798, 486] on div "Move to stage" at bounding box center [827, 484] width 144 height 33
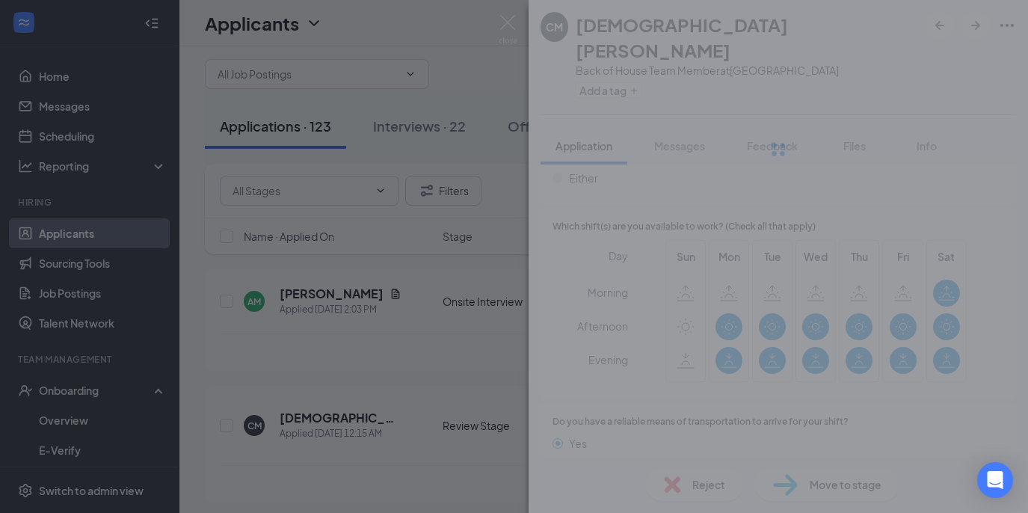
scroll to position [914, 0]
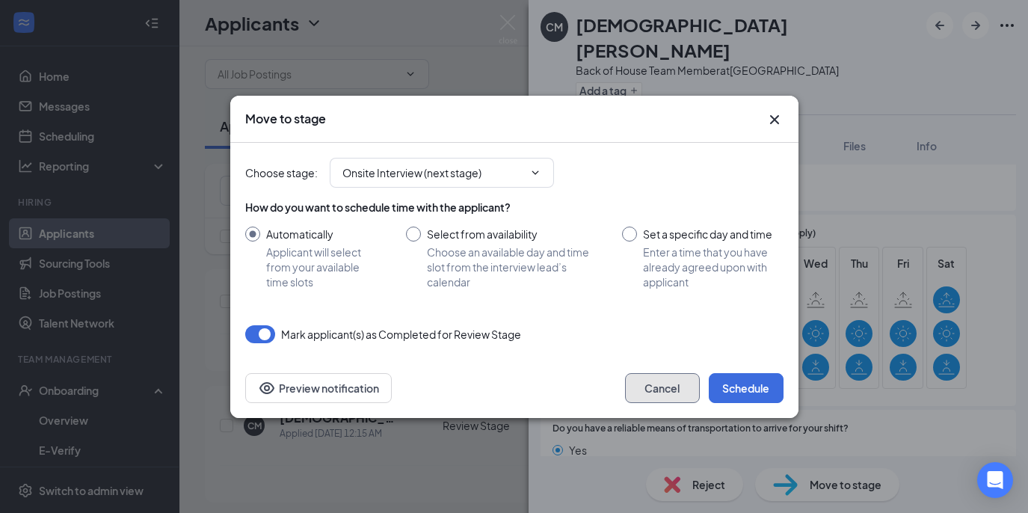
click at [687, 386] on button "Cancel" at bounding box center [662, 388] width 75 height 30
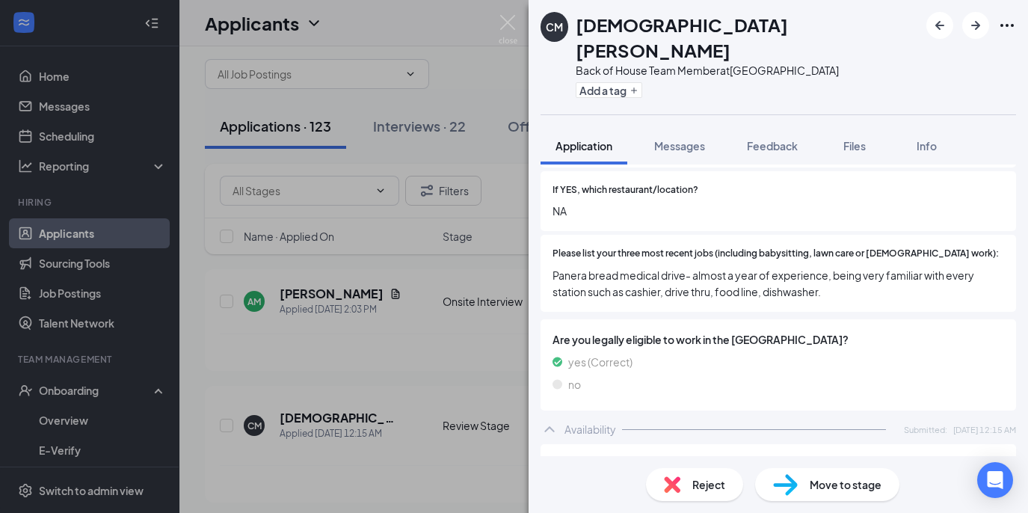
scroll to position [387, 0]
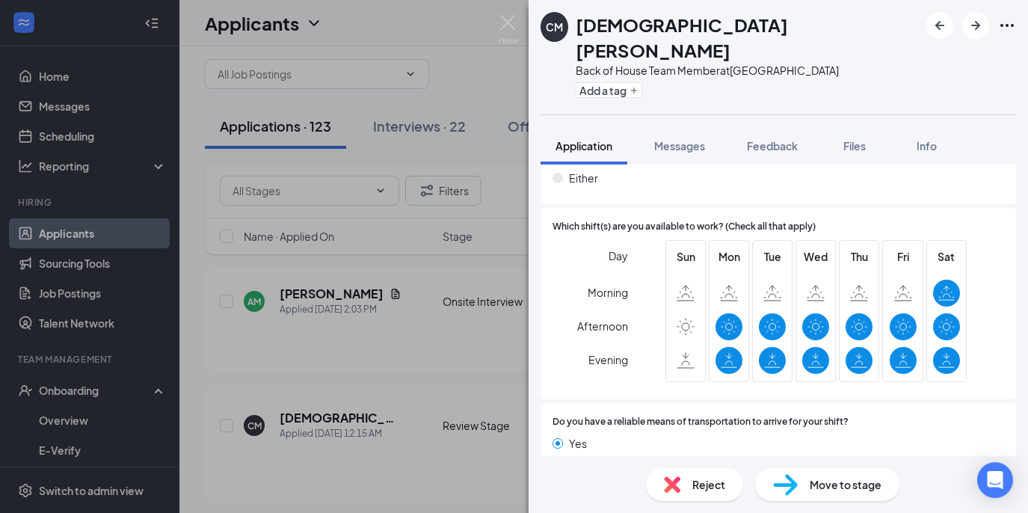
click at [839, 484] on span "Move to stage" at bounding box center [845, 484] width 72 height 16
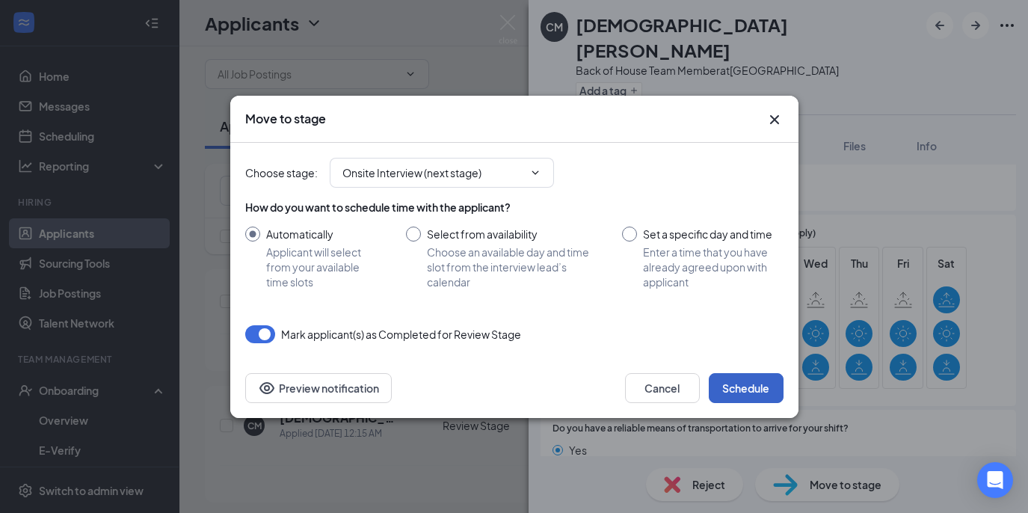
click at [746, 386] on button "Schedule" at bounding box center [746, 388] width 75 height 30
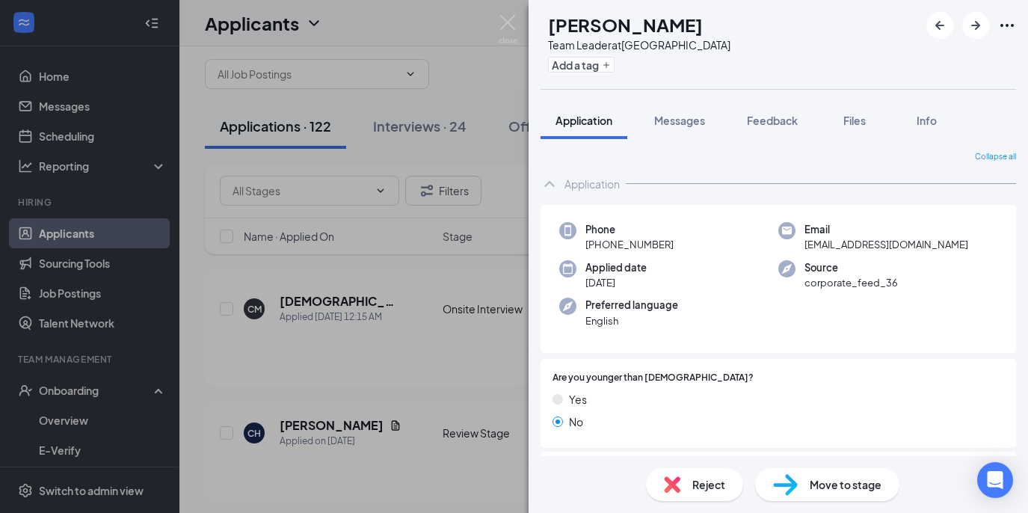
click at [694, 479] on span "Reject" at bounding box center [708, 484] width 33 height 16
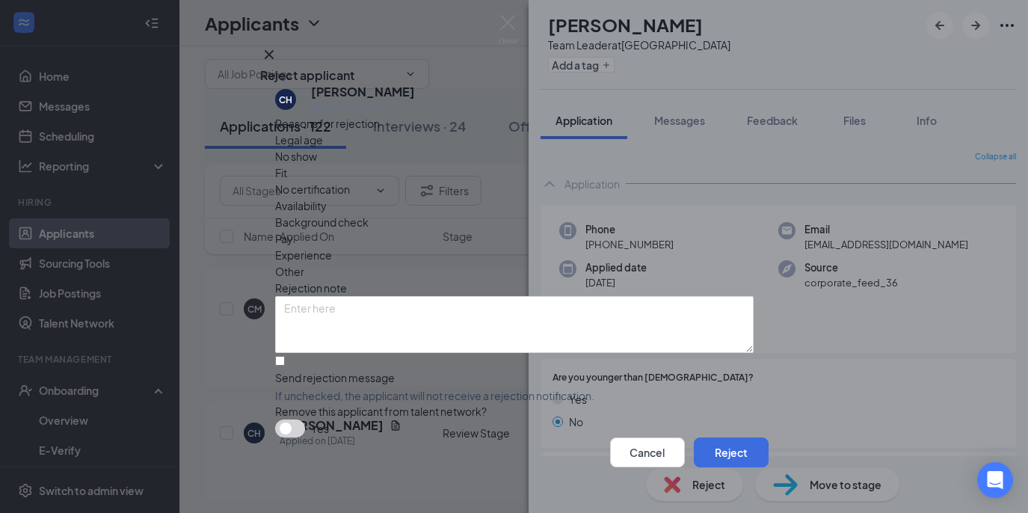
click at [327, 197] on span "Availability" at bounding box center [301, 205] width 52 height 16
click at [713, 451] on button "Reject" at bounding box center [731, 452] width 75 height 30
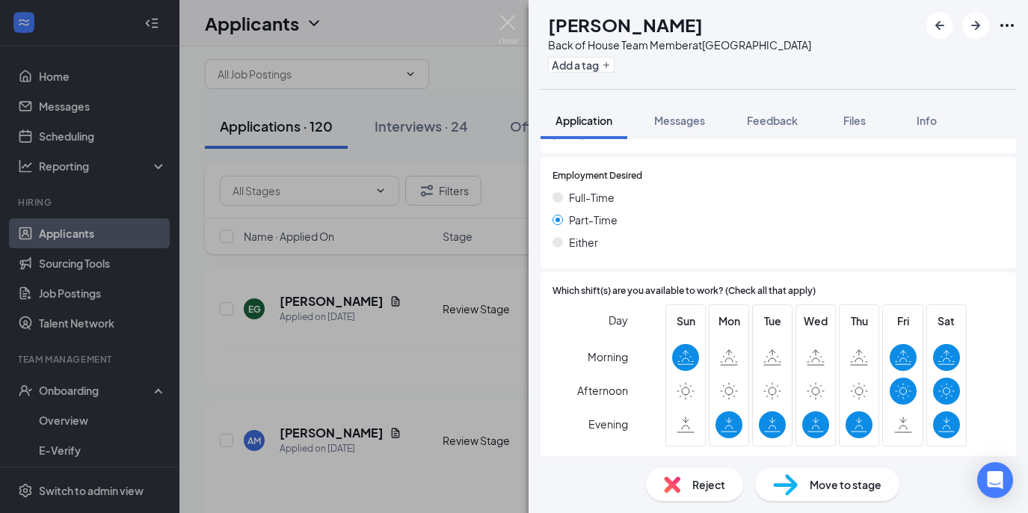
scroll to position [970, 0]
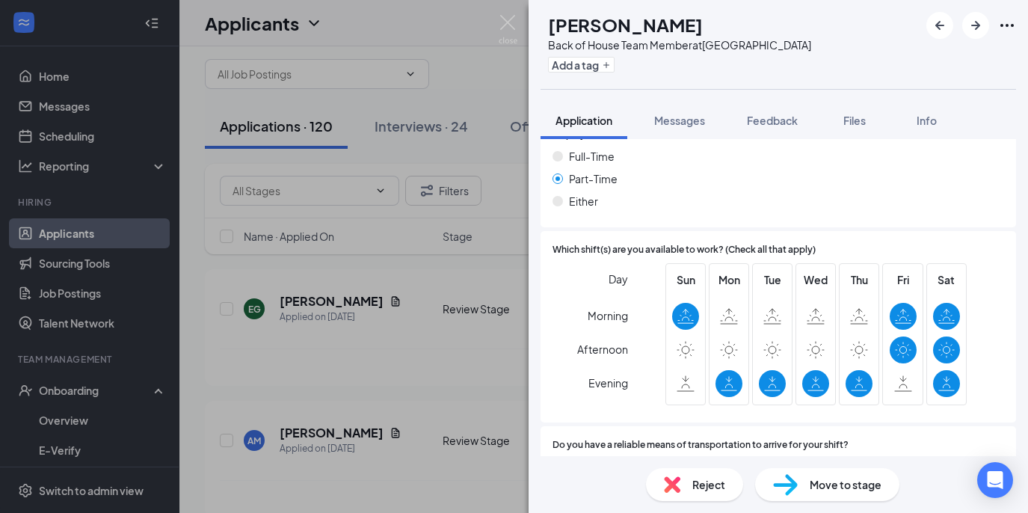
click at [707, 477] on span "Reject" at bounding box center [708, 484] width 33 height 16
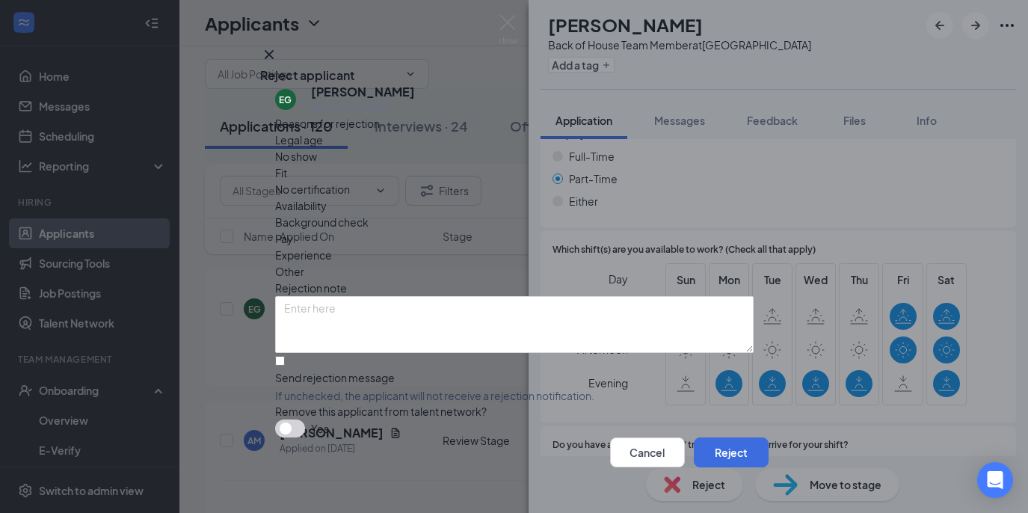
click at [327, 197] on span "Availability" at bounding box center [301, 205] width 52 height 16
click at [729, 437] on button "Reject" at bounding box center [731, 452] width 75 height 30
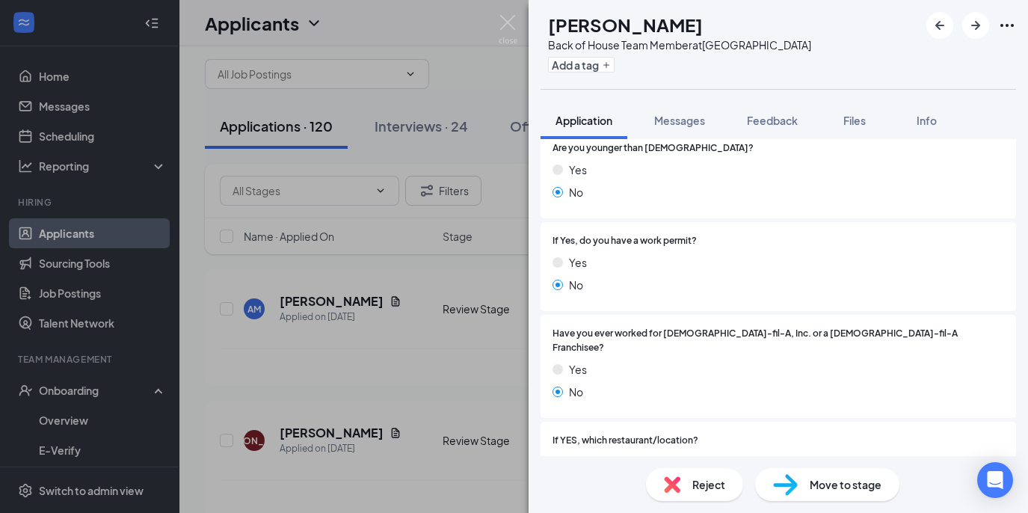
scroll to position [138, 0]
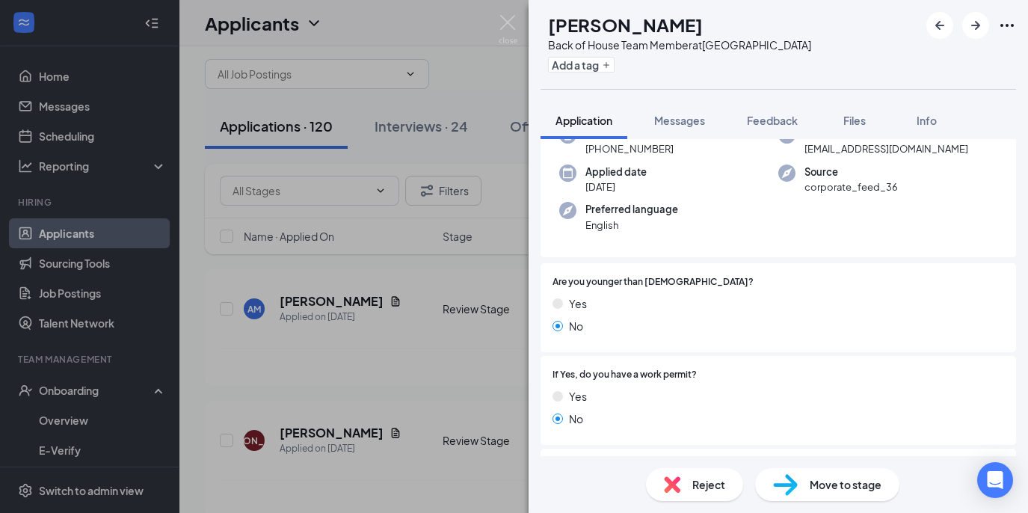
click at [807, 484] on div "Move to stage" at bounding box center [827, 484] width 144 height 33
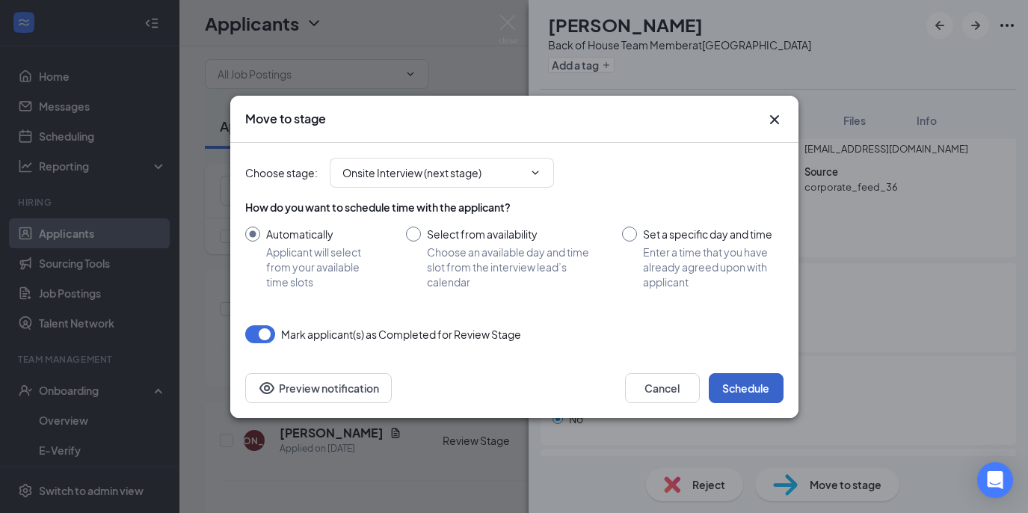
click at [758, 395] on button "Schedule" at bounding box center [746, 388] width 75 height 30
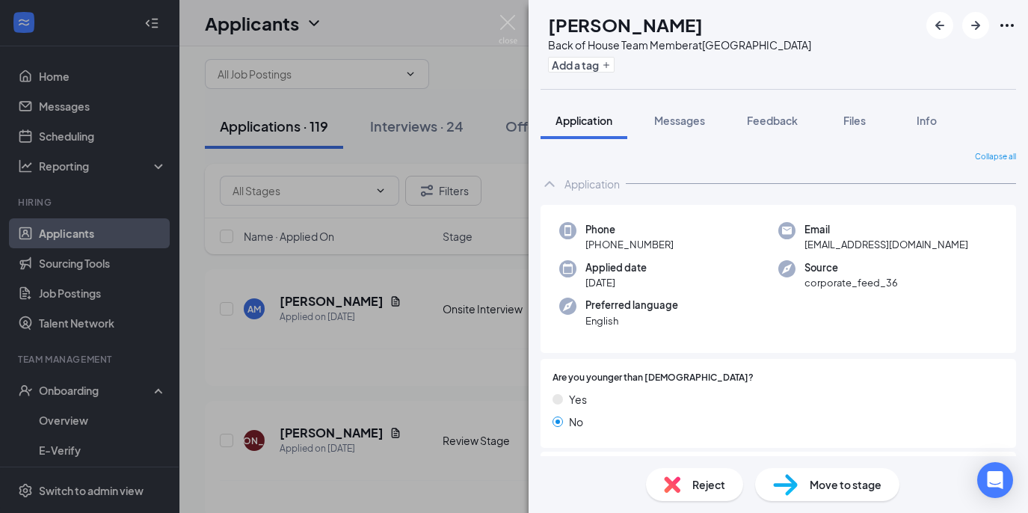
click at [817, 487] on span "Move to stage" at bounding box center [845, 484] width 72 height 16
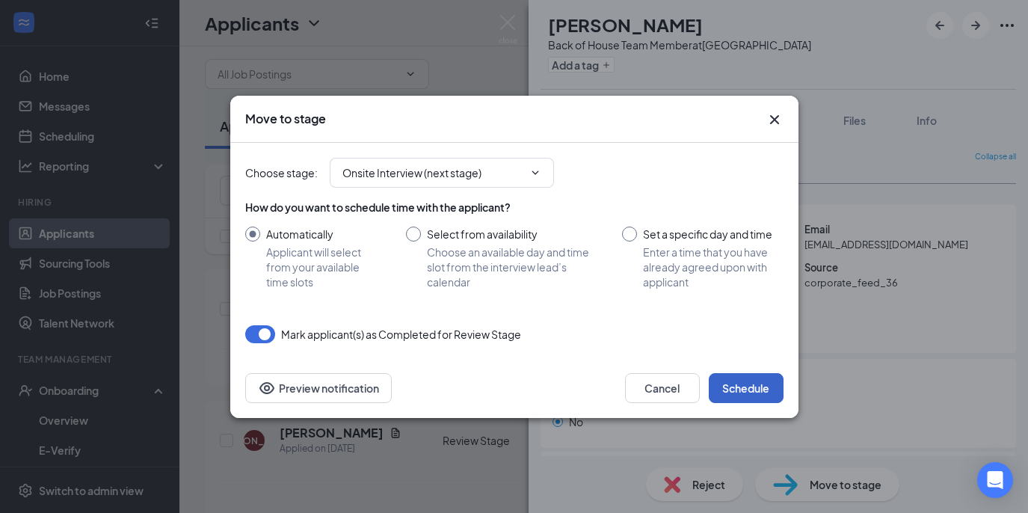
click at [763, 388] on button "Schedule" at bounding box center [746, 388] width 75 height 30
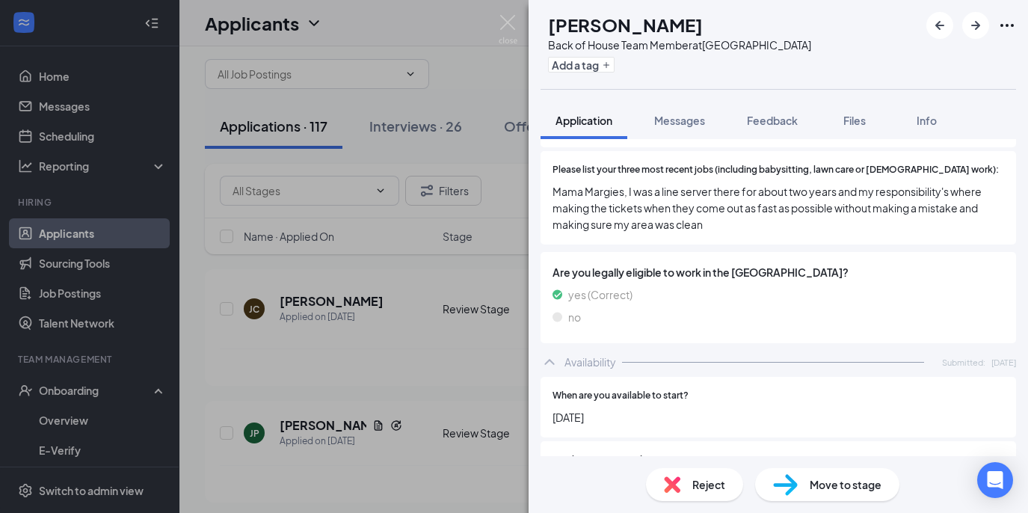
scroll to position [565, 0]
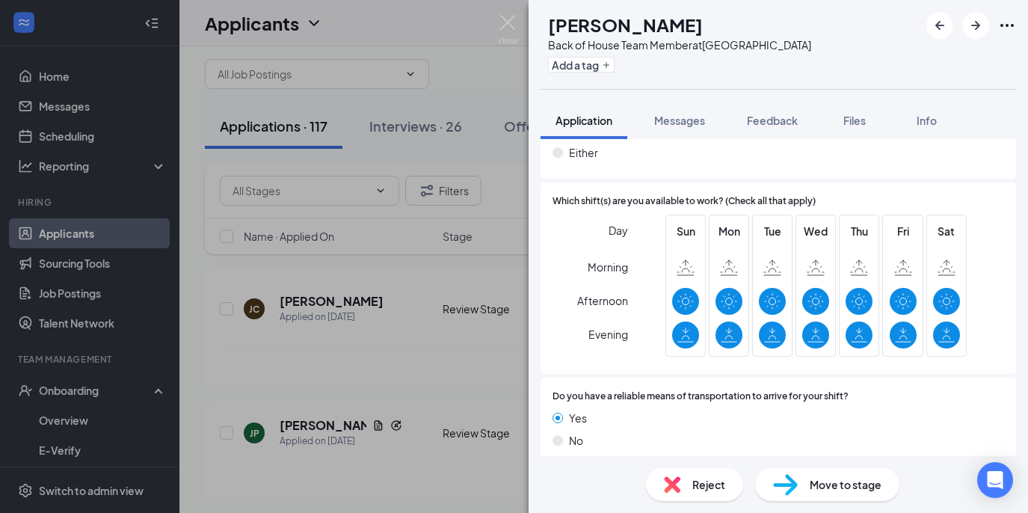
click at [805, 480] on div "Move to stage" at bounding box center [827, 484] width 144 height 33
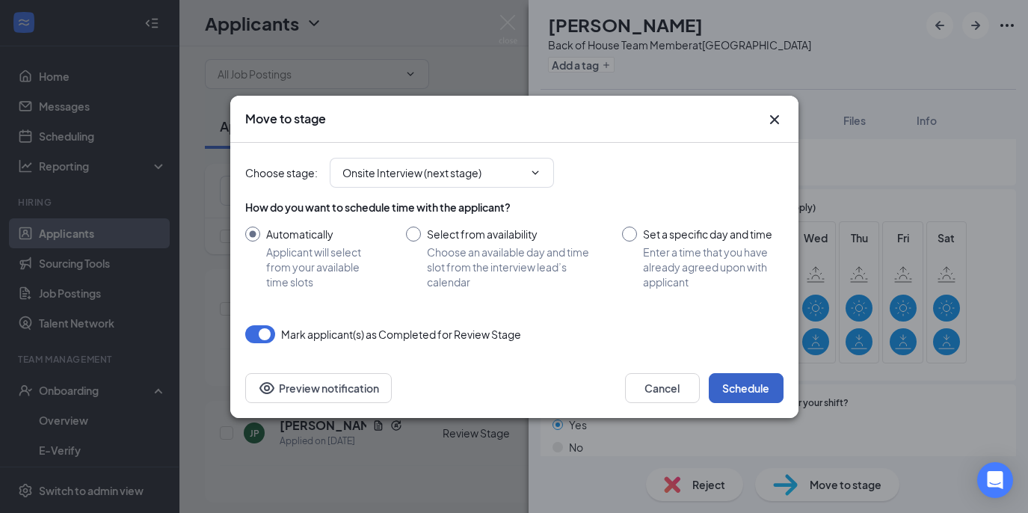
click at [748, 389] on button "Schedule" at bounding box center [746, 388] width 75 height 30
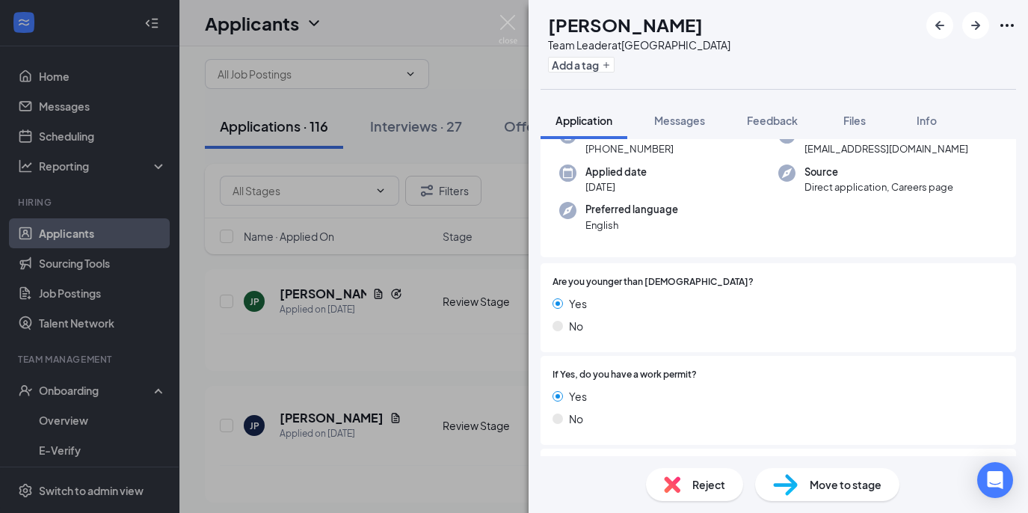
scroll to position [105, 0]
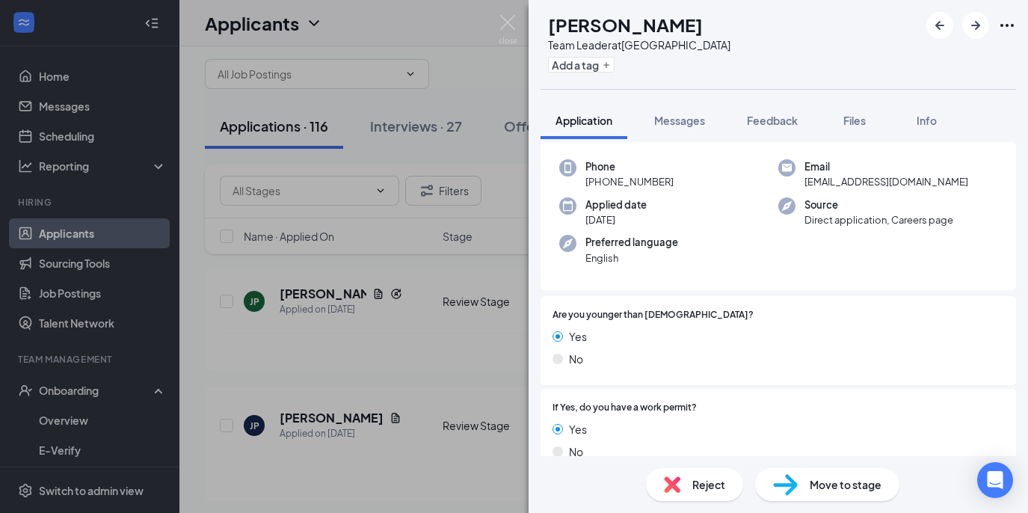
click at [708, 484] on span "Reject" at bounding box center [708, 484] width 33 height 16
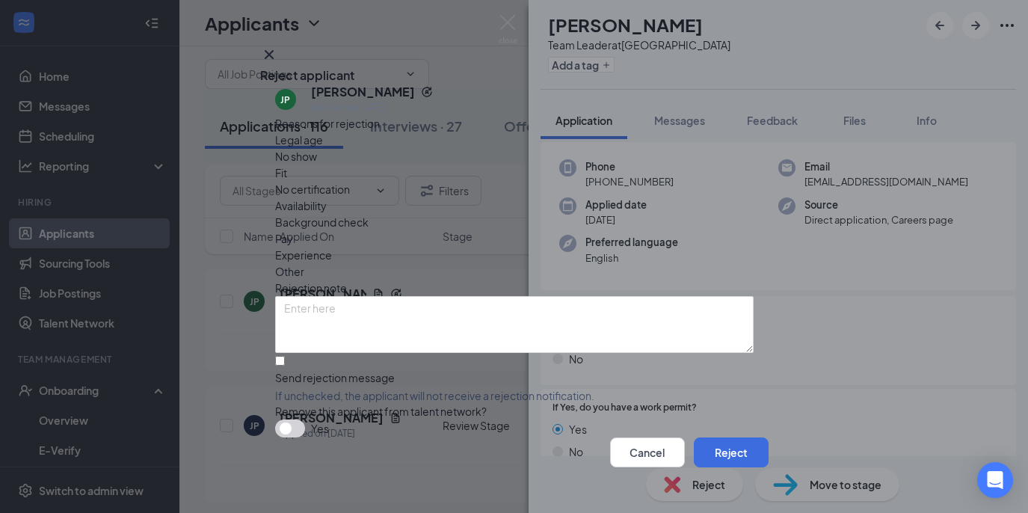
click at [327, 197] on span "Availability" at bounding box center [301, 205] width 52 height 16
click at [495, 247] on div "Experience" at bounding box center [514, 255] width 478 height 16
click at [727, 445] on button "Reject" at bounding box center [731, 452] width 75 height 30
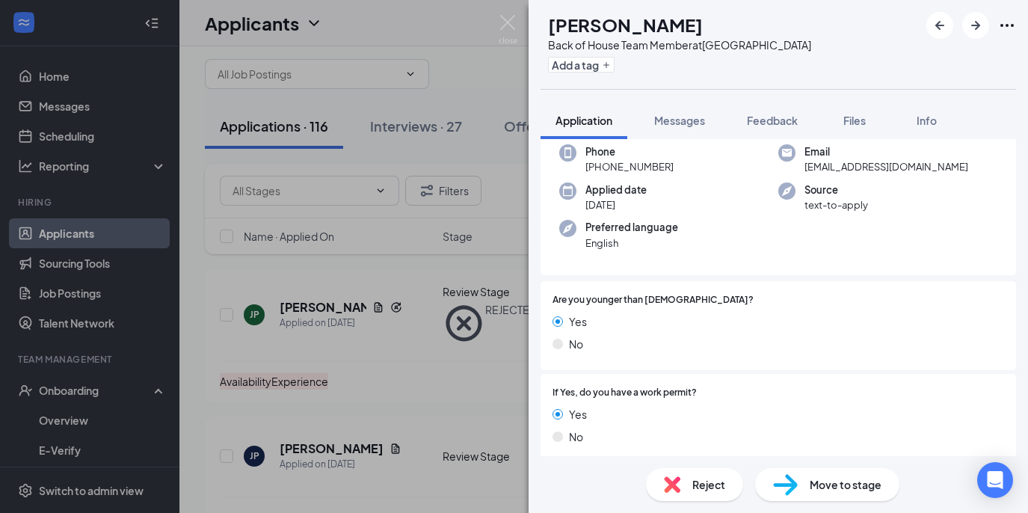
scroll to position [374, 0]
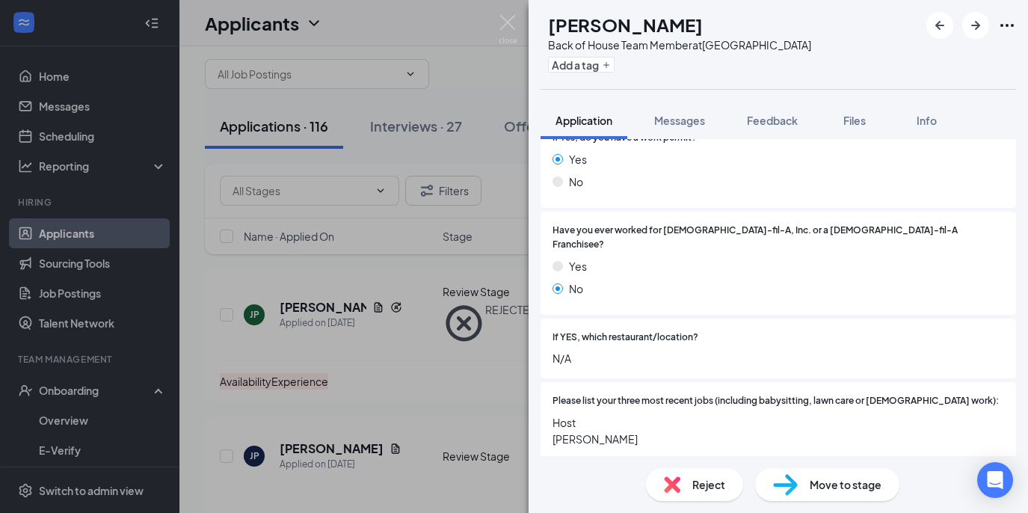
click at [839, 484] on span "Move to stage" at bounding box center [845, 484] width 72 height 16
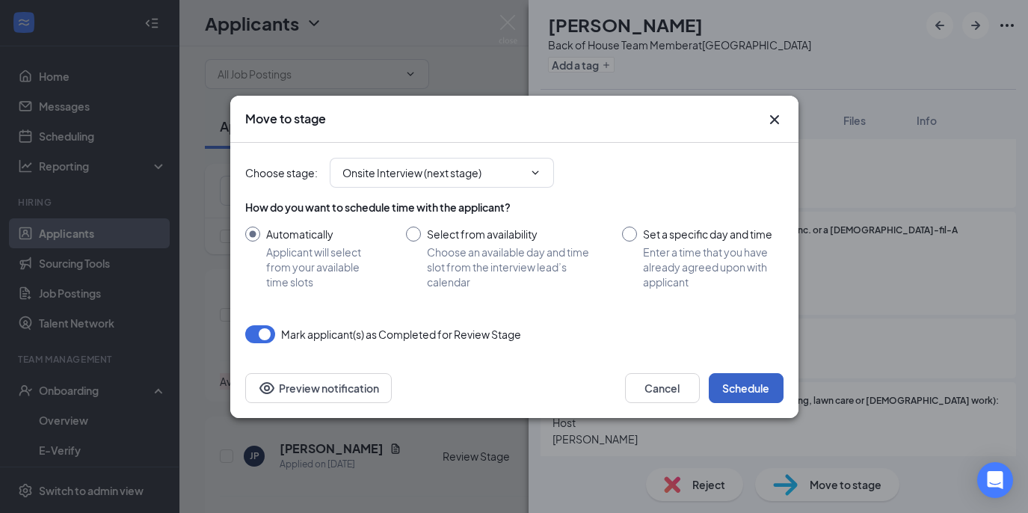
click at [744, 392] on button "Schedule" at bounding box center [746, 388] width 75 height 30
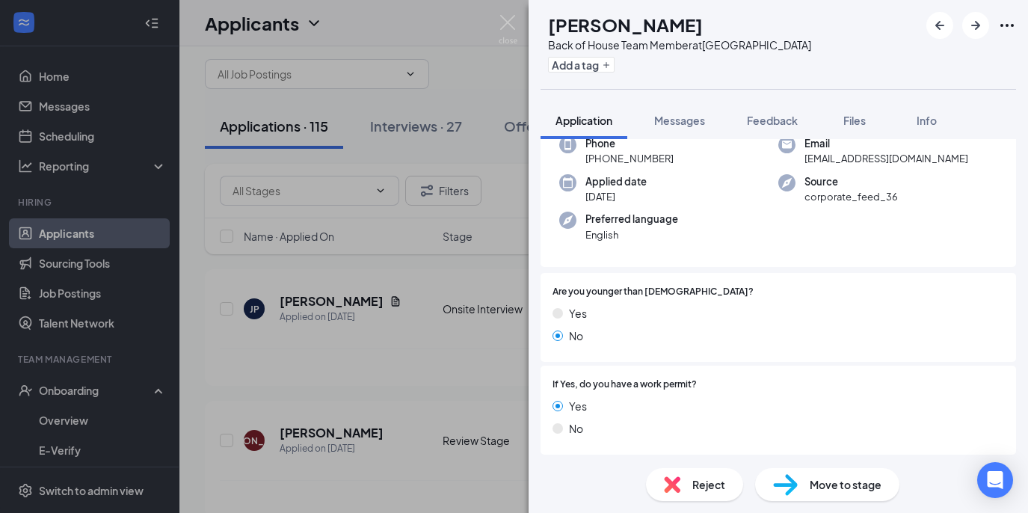
scroll to position [75, 0]
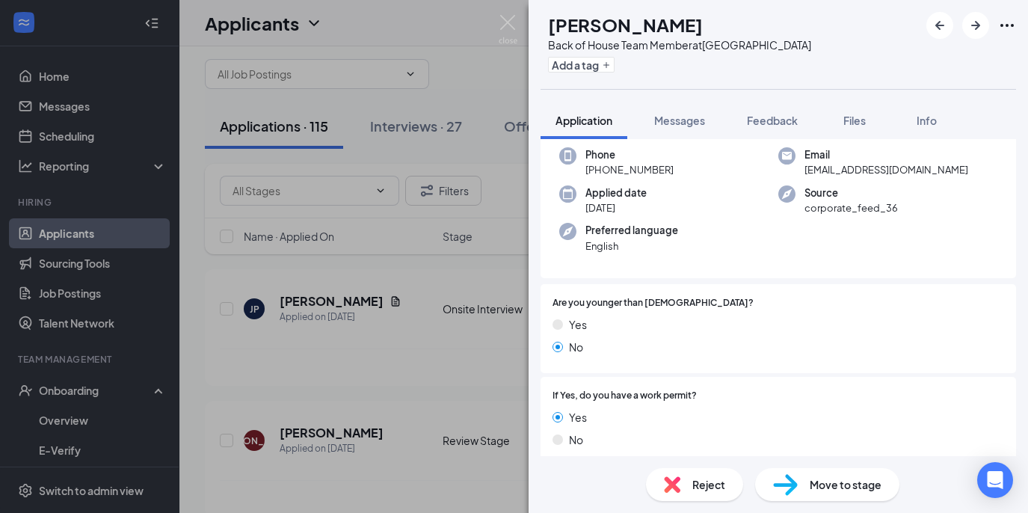
click at [809, 482] on span "Move to stage" at bounding box center [845, 484] width 72 height 16
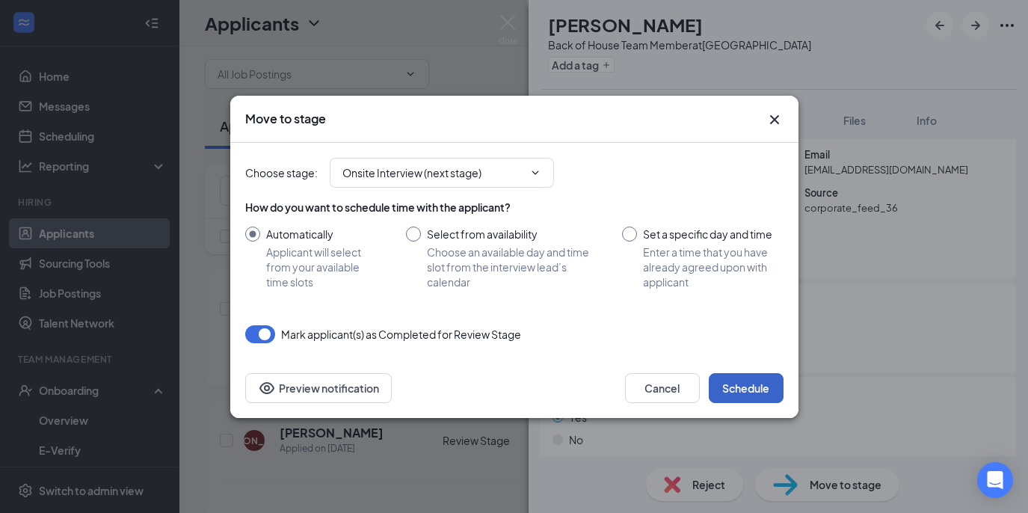
click at [737, 395] on button "Schedule" at bounding box center [746, 388] width 75 height 30
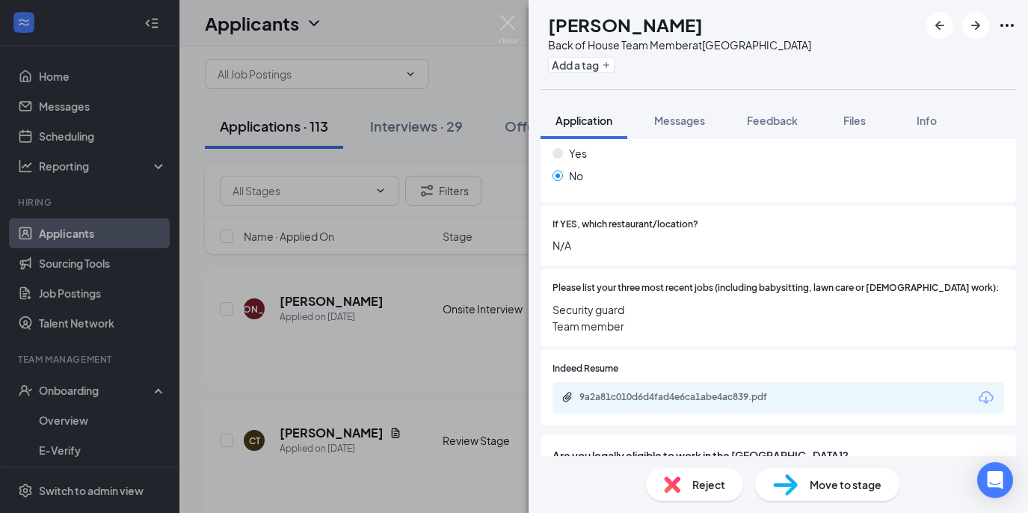
scroll to position [467, 0]
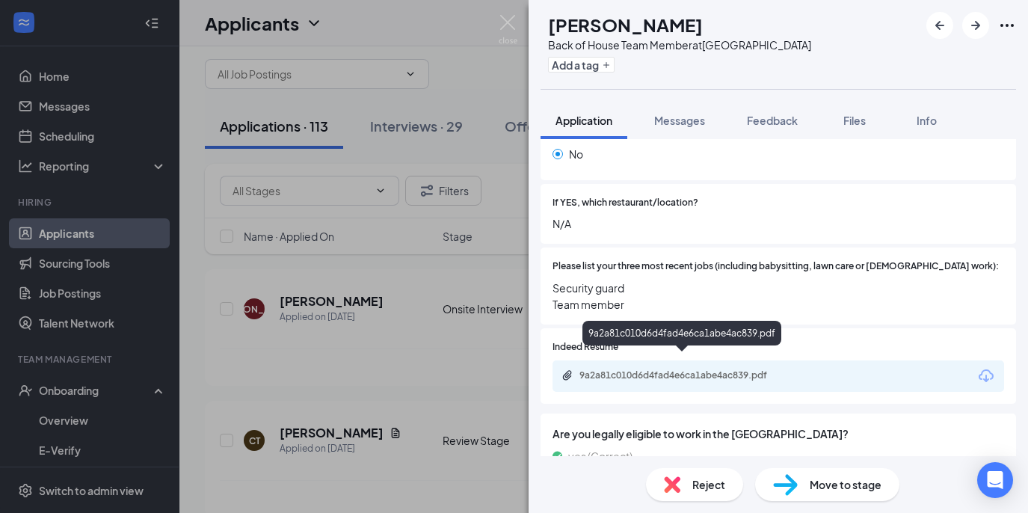
click at [701, 369] on div "9a2a81c010d6d4fad4e6ca1abe4ac839.pdf" at bounding box center [683, 375] width 209 height 12
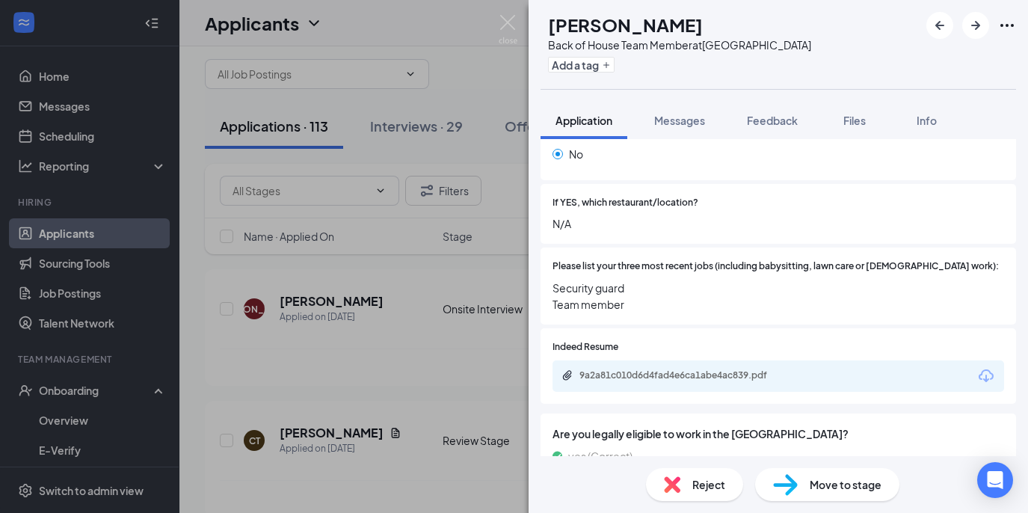
click at [815, 484] on span "Move to stage" at bounding box center [845, 484] width 72 height 16
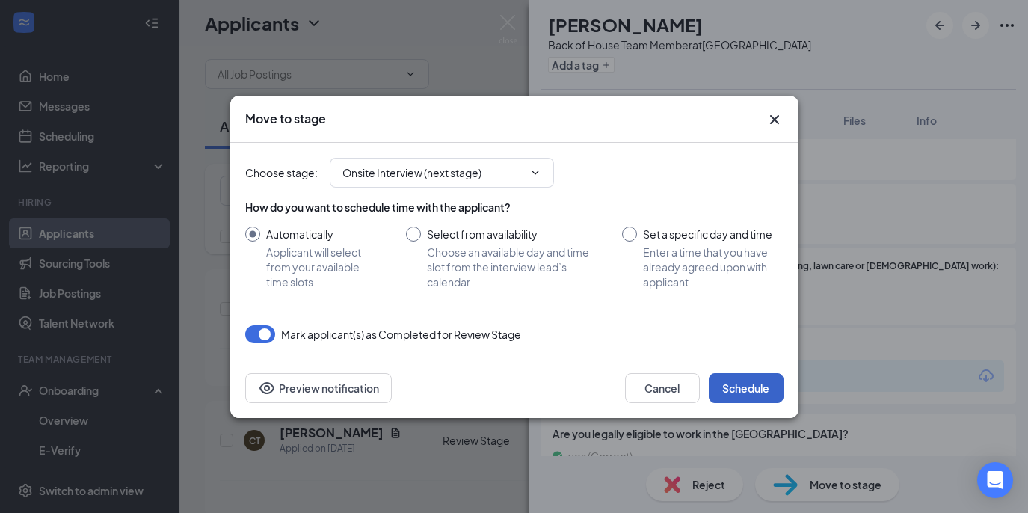
click at [743, 387] on button "Schedule" at bounding box center [746, 388] width 75 height 30
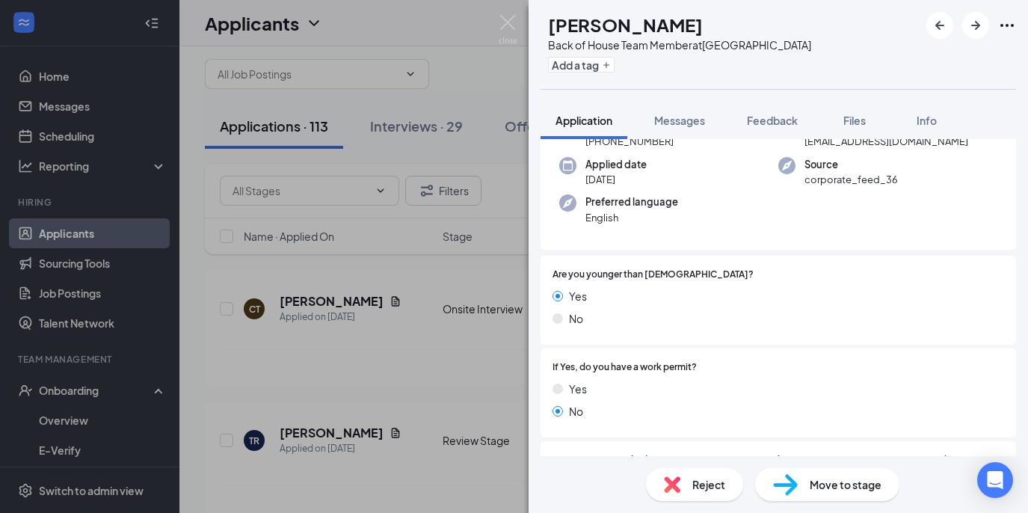
scroll to position [88, 0]
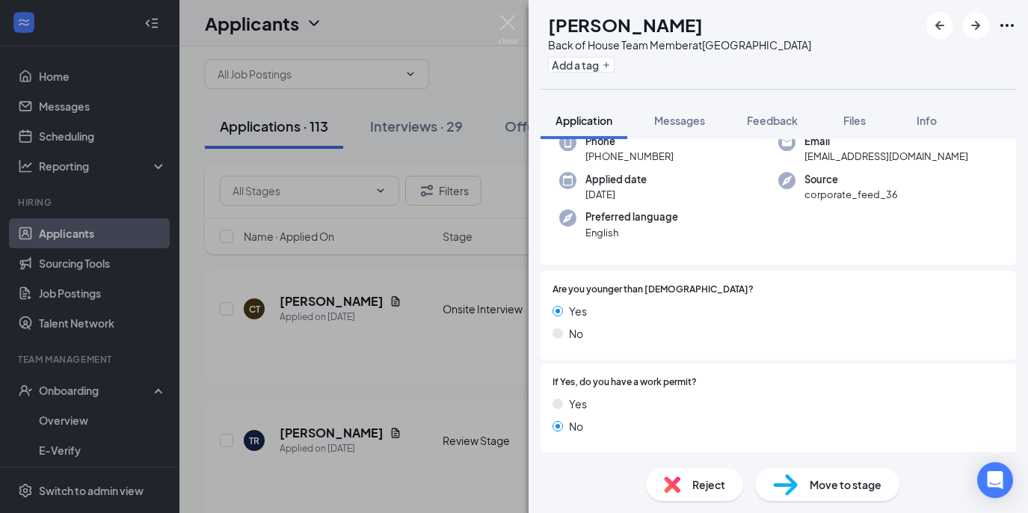
click at [821, 481] on span "Move to stage" at bounding box center [845, 484] width 72 height 16
type input "Onsite Interview (next stage)"
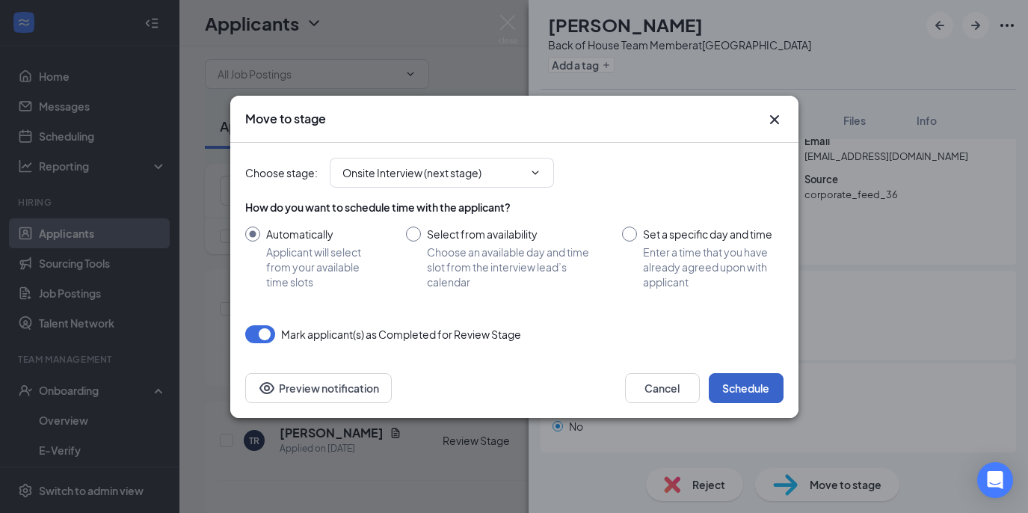
click at [749, 380] on button "Schedule" at bounding box center [746, 388] width 75 height 30
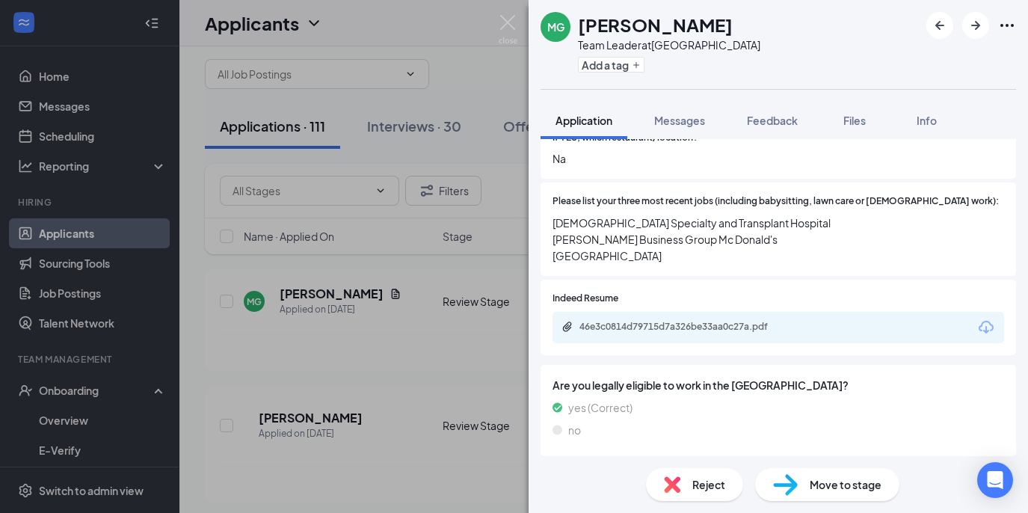
scroll to position [528, 0]
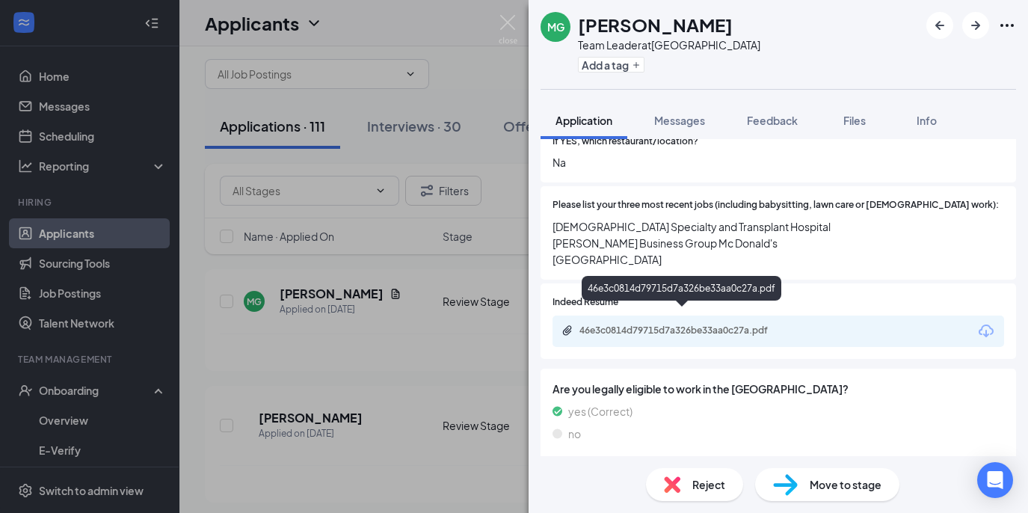
click at [705, 324] on div "46e3c0814d79715d7a326be33aa0c27a.pdf" at bounding box center [683, 330] width 209 height 12
click at [844, 425] on div "no" at bounding box center [777, 433] width 451 height 16
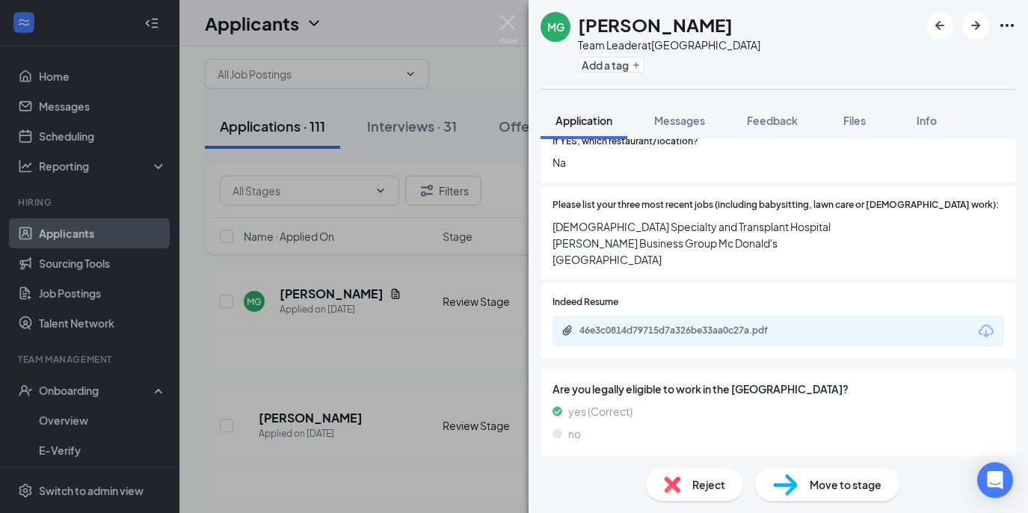
click at [839, 486] on span "Move to stage" at bounding box center [845, 484] width 72 height 16
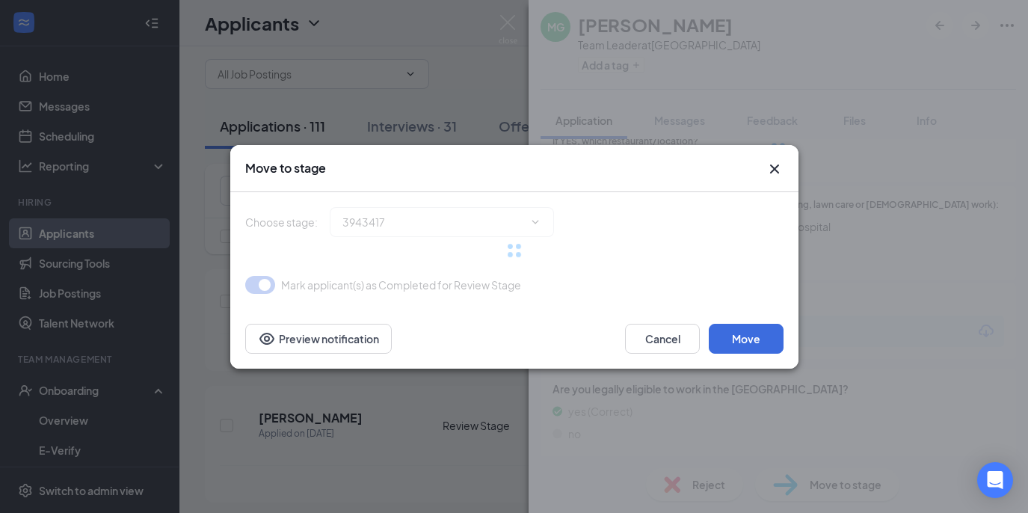
type input "Onsite Interview (next stage)"
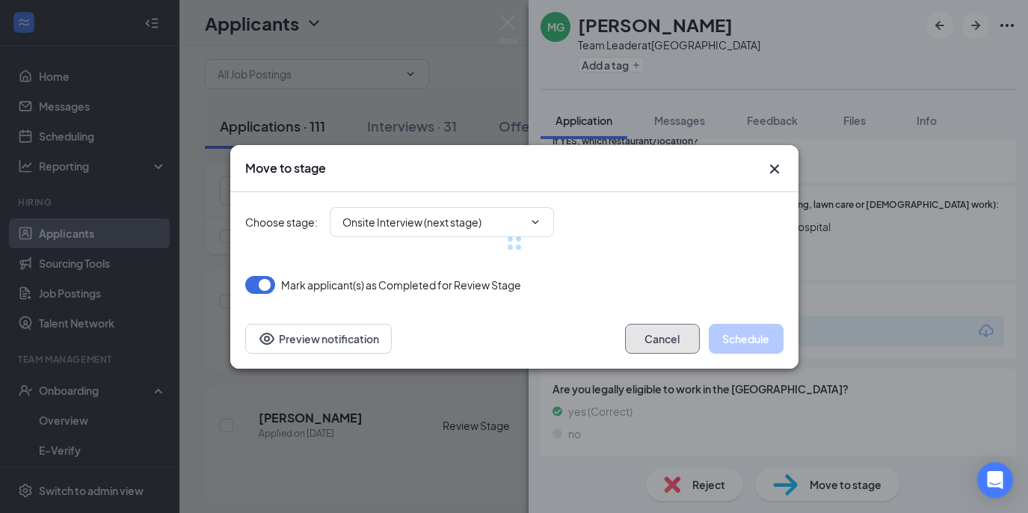
click at [641, 340] on button "Cancel" at bounding box center [662, 339] width 75 height 30
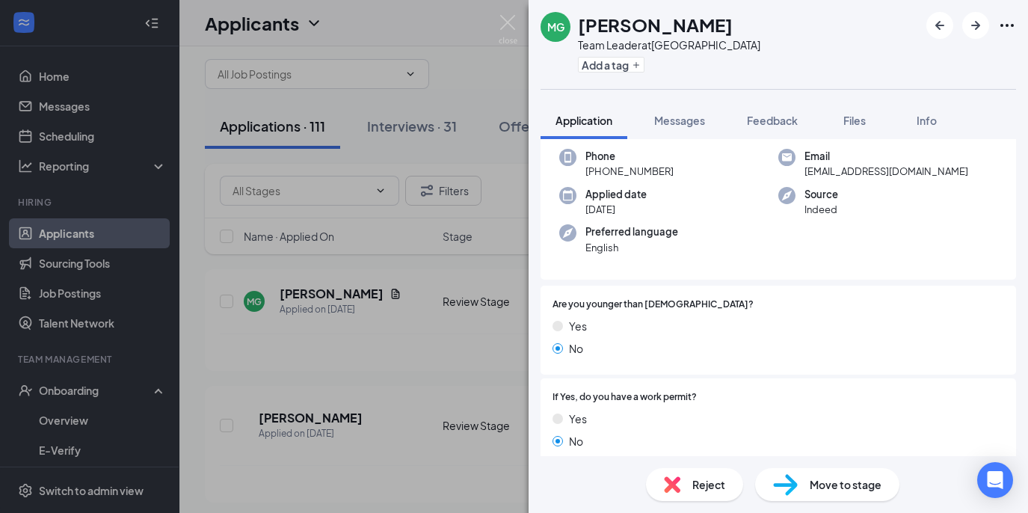
scroll to position [0, 0]
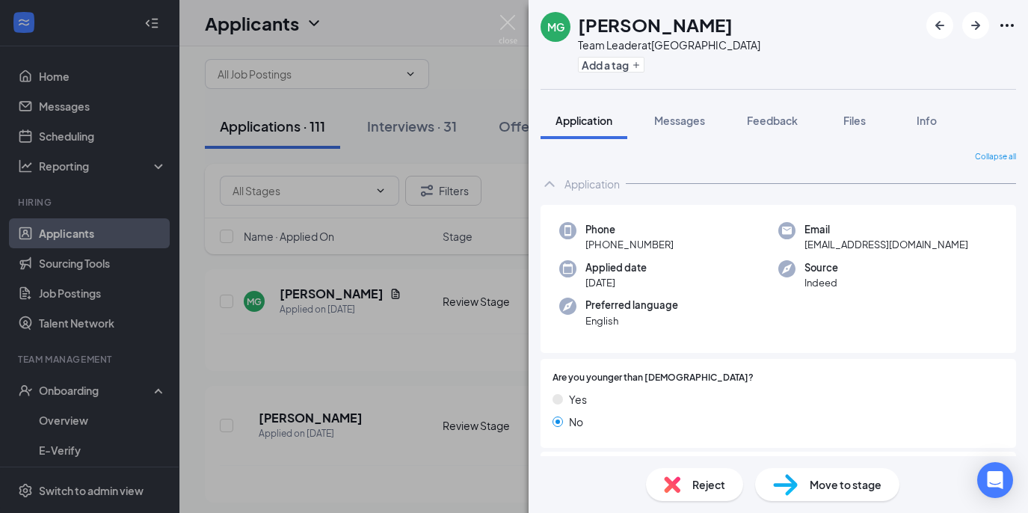
click at [818, 473] on div "Move to stage" at bounding box center [827, 484] width 144 height 33
type input "Onsite Interview (next stage)"
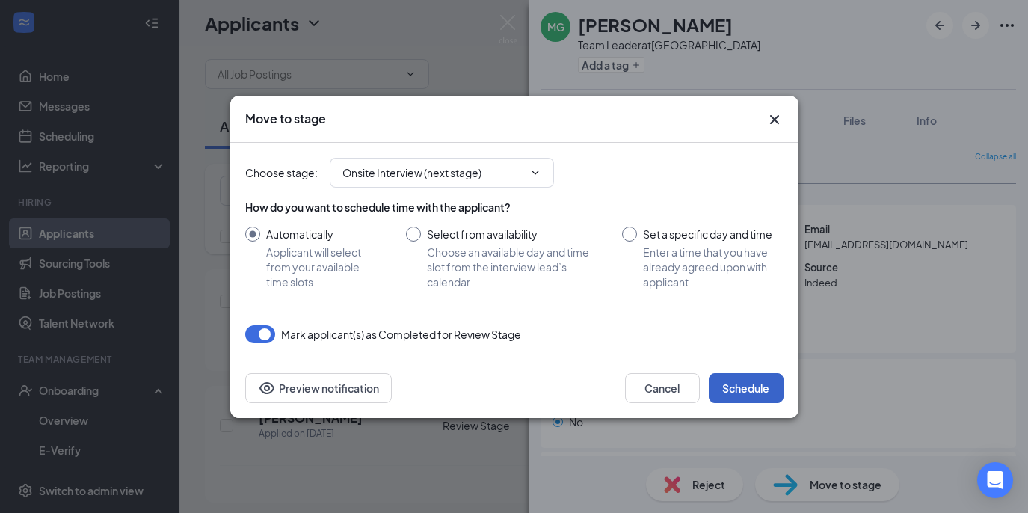
click at [747, 395] on button "Schedule" at bounding box center [746, 388] width 75 height 30
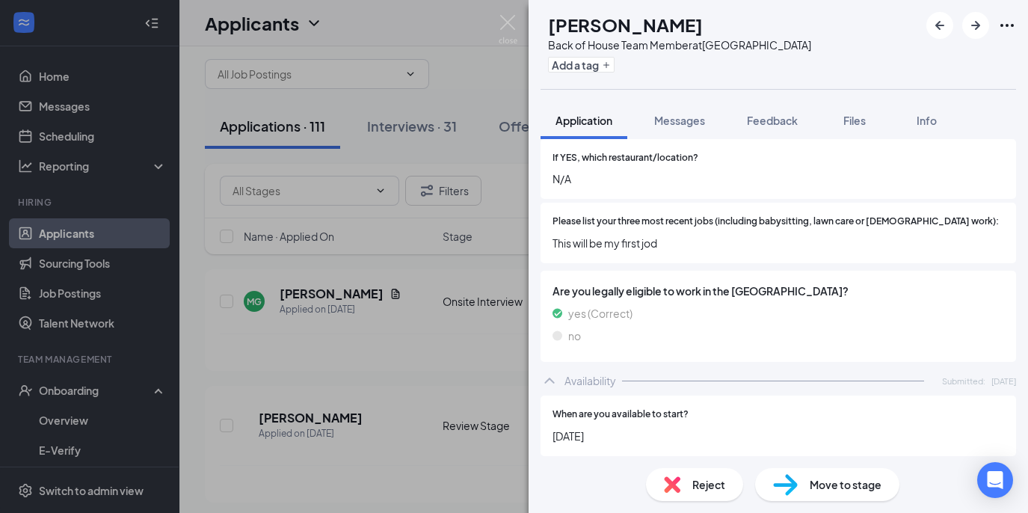
scroll to position [904, 0]
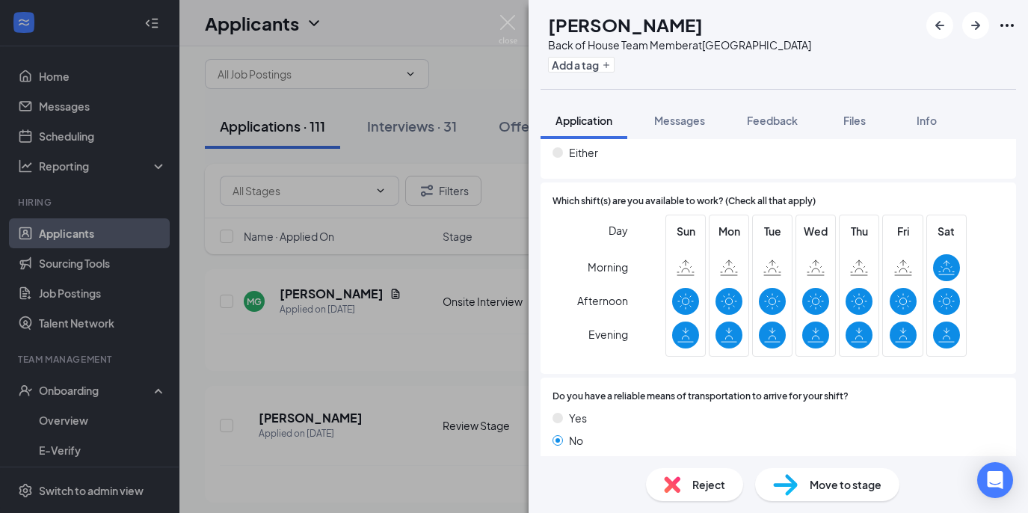
click at [864, 486] on span "Move to stage" at bounding box center [845, 484] width 72 height 16
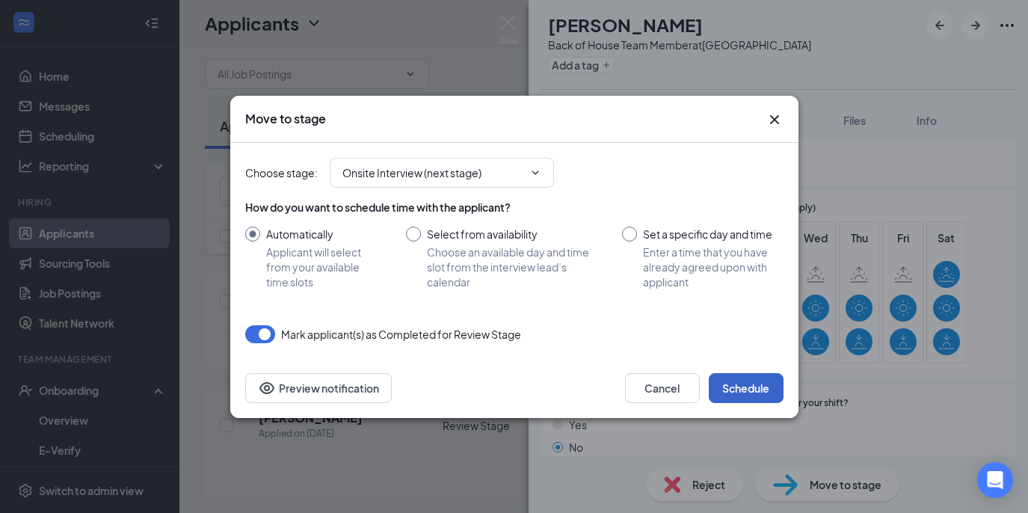
click at [746, 384] on button "Schedule" at bounding box center [746, 388] width 75 height 30
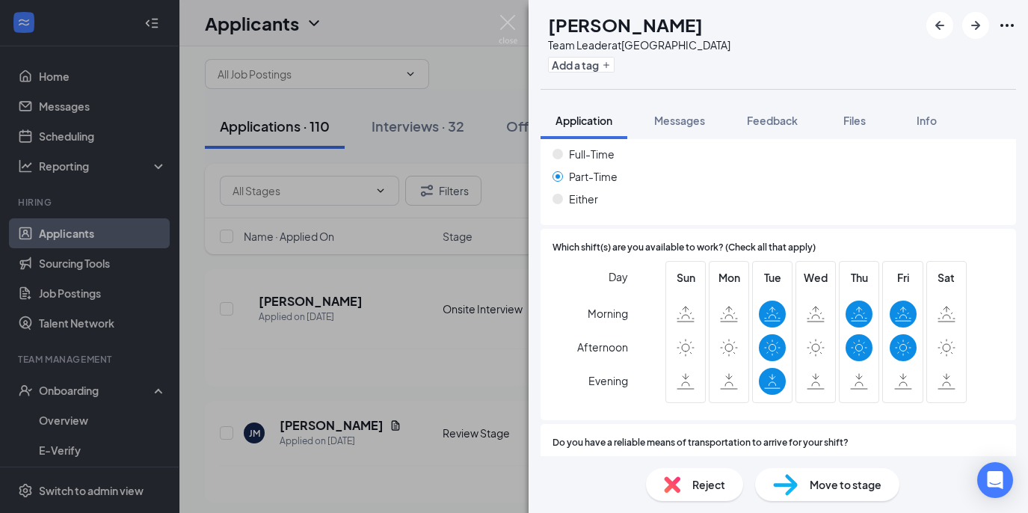
scroll to position [983, 0]
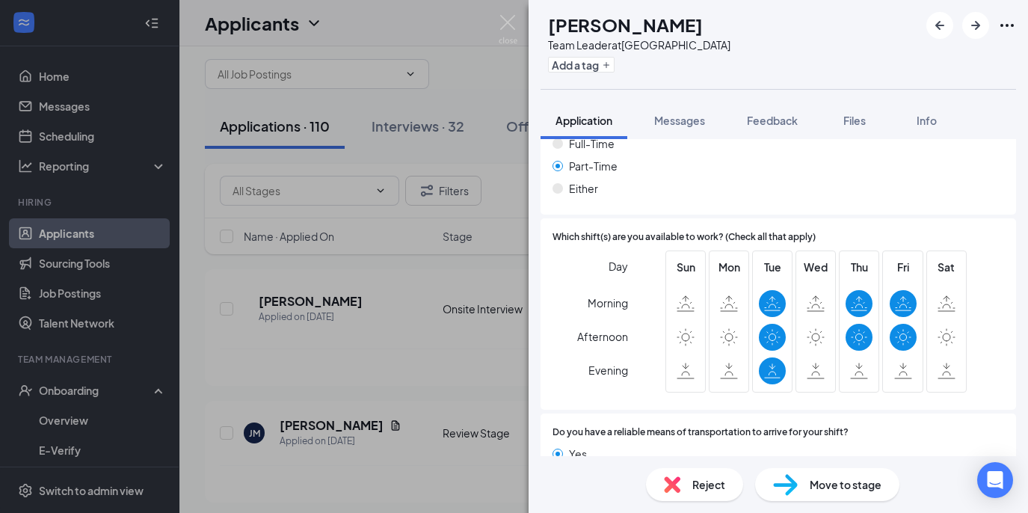
click at [717, 481] on span "Reject" at bounding box center [708, 484] width 33 height 16
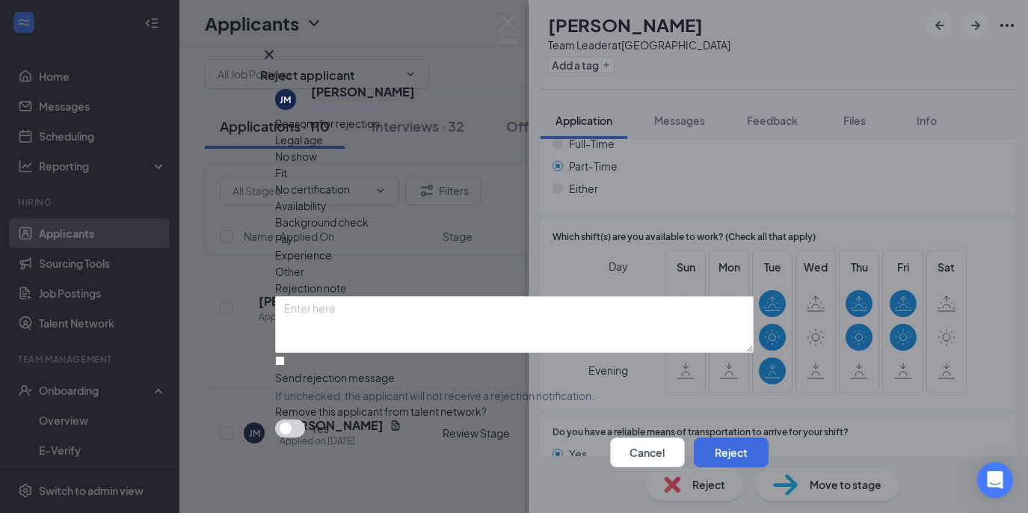
click at [327, 197] on span "Availability" at bounding box center [301, 205] width 52 height 16
click at [723, 437] on button "Reject" at bounding box center [731, 452] width 75 height 30
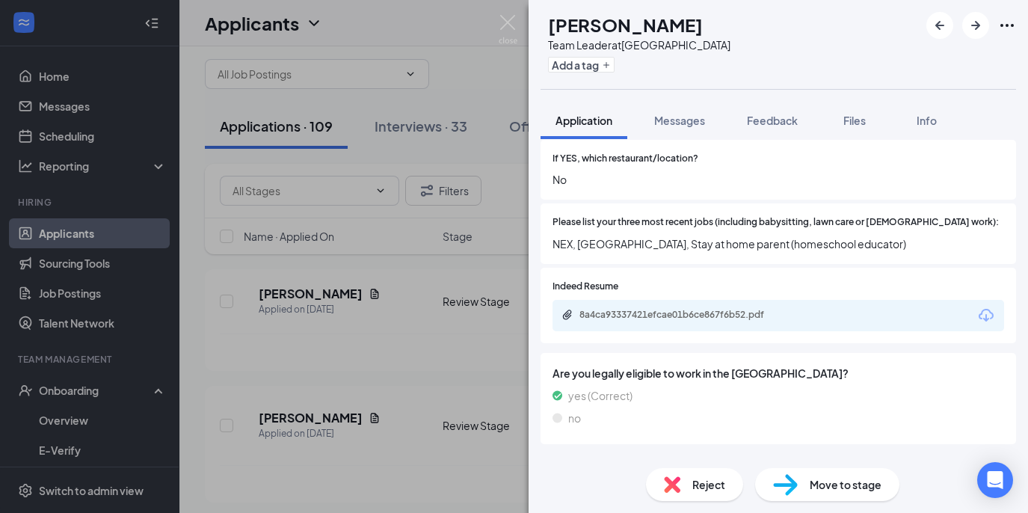
scroll to position [510, 0]
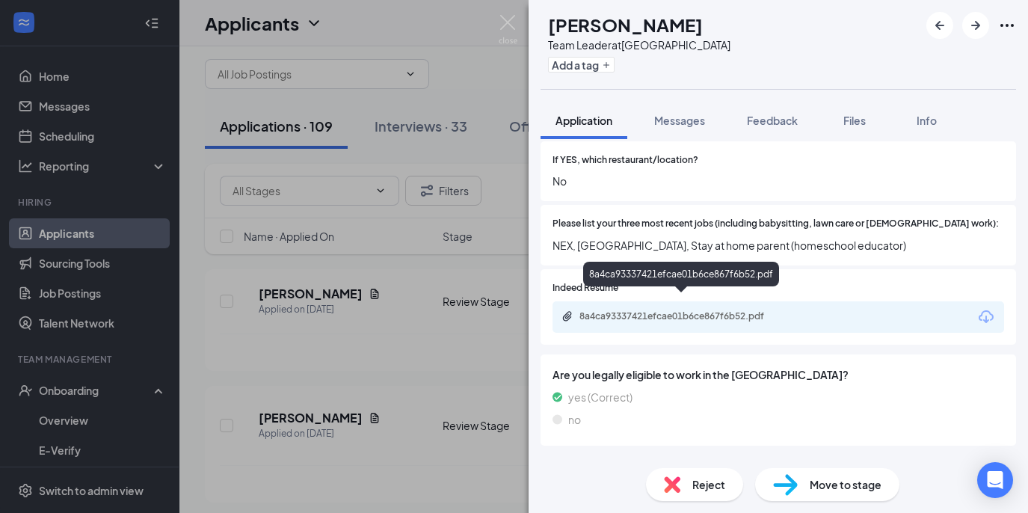
click at [688, 310] on div "8a4ca93337421efcae01b6ce867f6b52.pdf" at bounding box center [683, 316] width 209 height 12
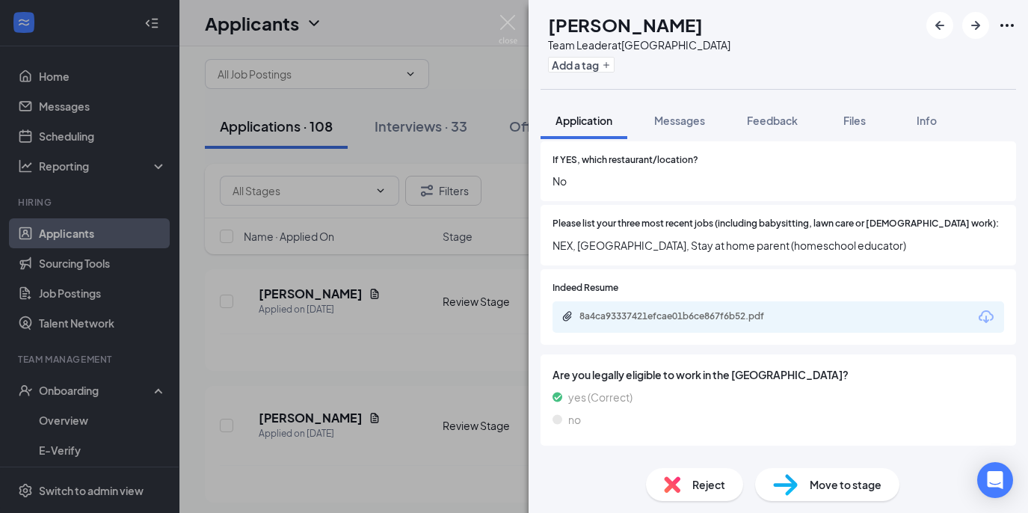
click at [687, 482] on div "Reject" at bounding box center [694, 484] width 97 height 33
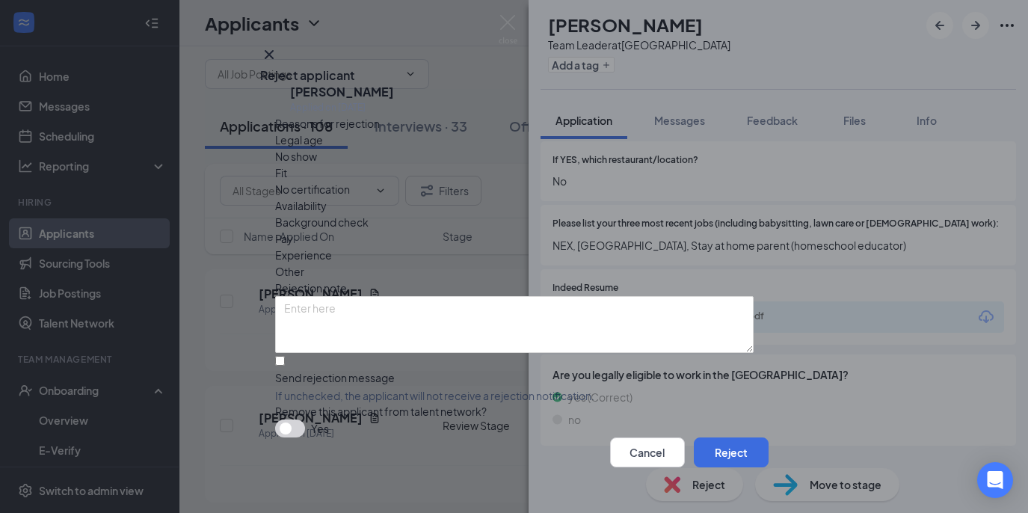
click at [327, 197] on span "Availability" at bounding box center [301, 205] width 52 height 16
click at [713, 445] on button "Reject" at bounding box center [731, 452] width 75 height 30
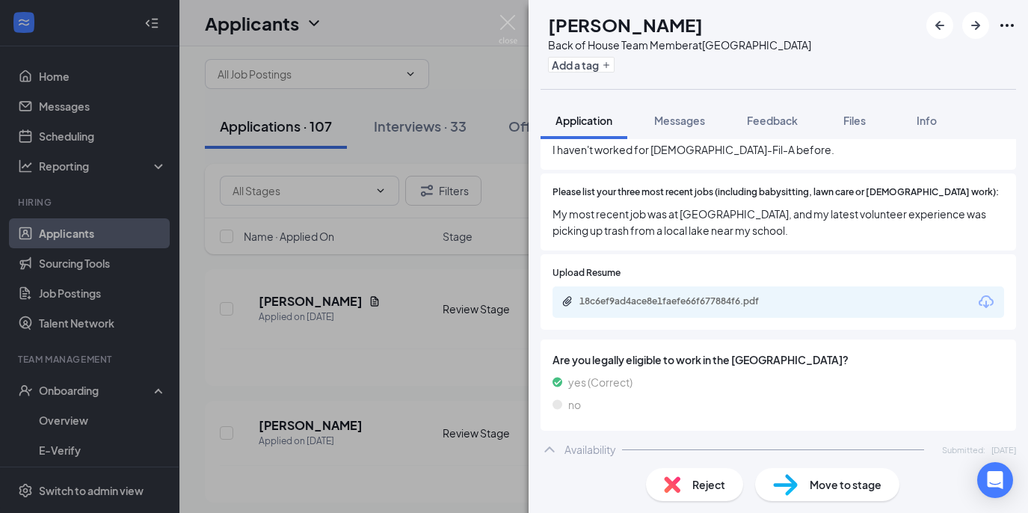
scroll to position [550, 0]
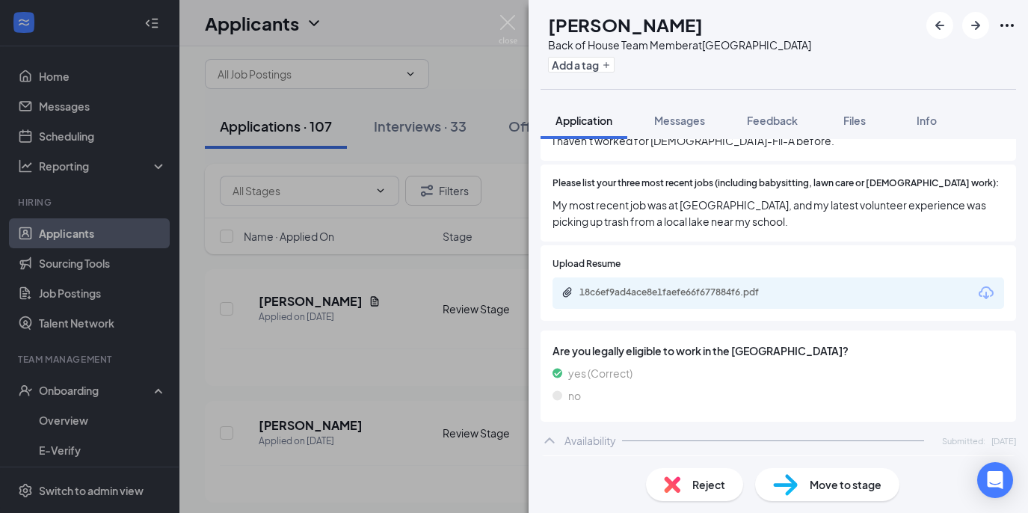
click at [833, 494] on div "Move to stage" at bounding box center [827, 484] width 144 height 33
type input "Onsite Interview (next stage)"
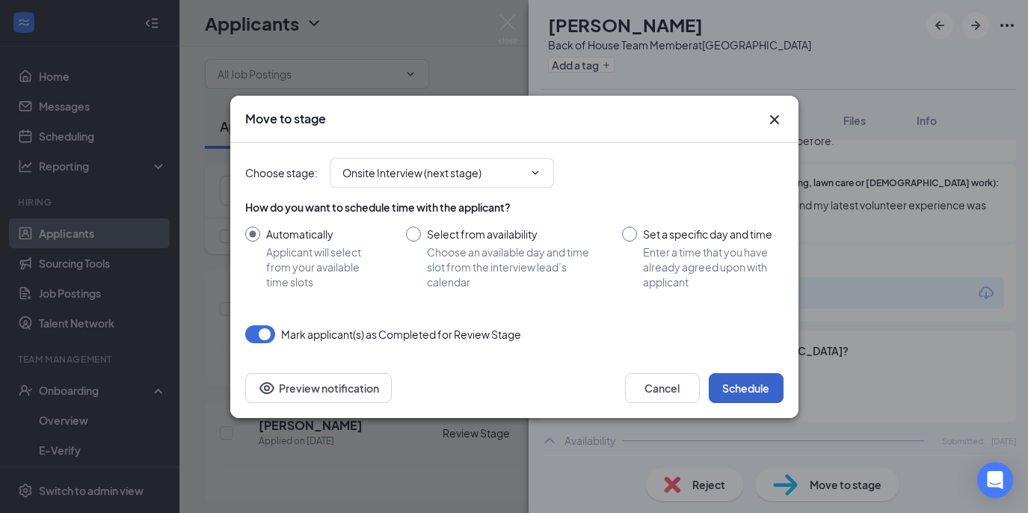
click at [758, 383] on button "Schedule" at bounding box center [746, 388] width 75 height 30
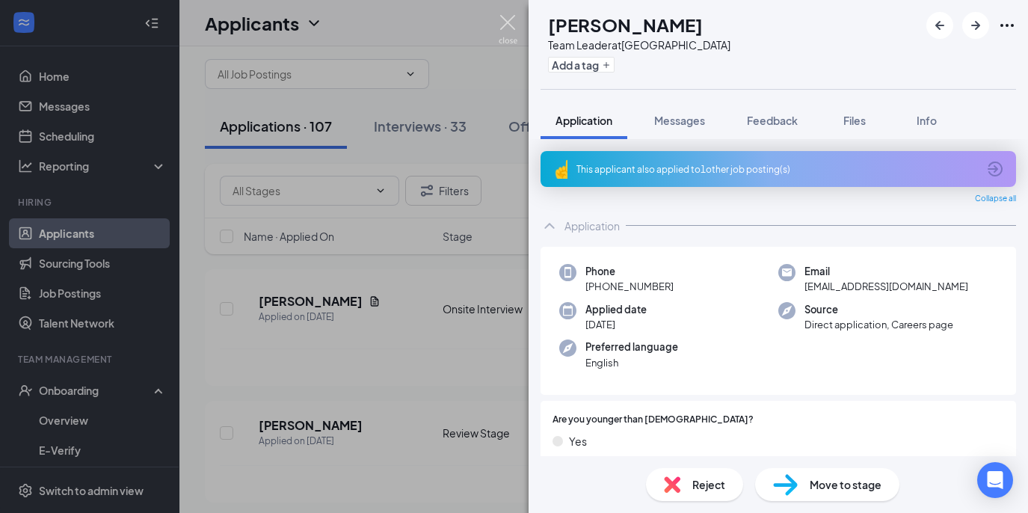
click at [505, 22] on img at bounding box center [508, 29] width 19 height 29
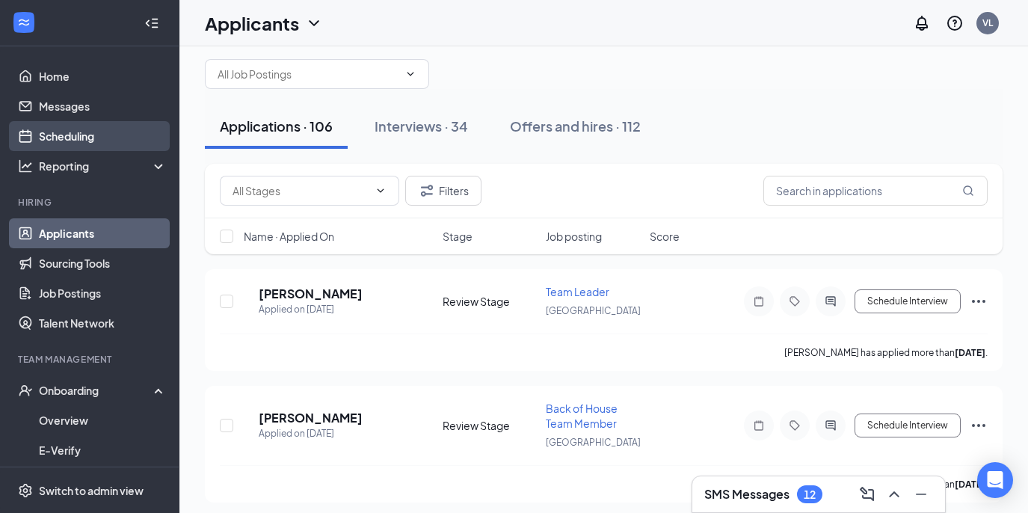
click at [83, 132] on link "Scheduling" at bounding box center [103, 136] width 128 height 30
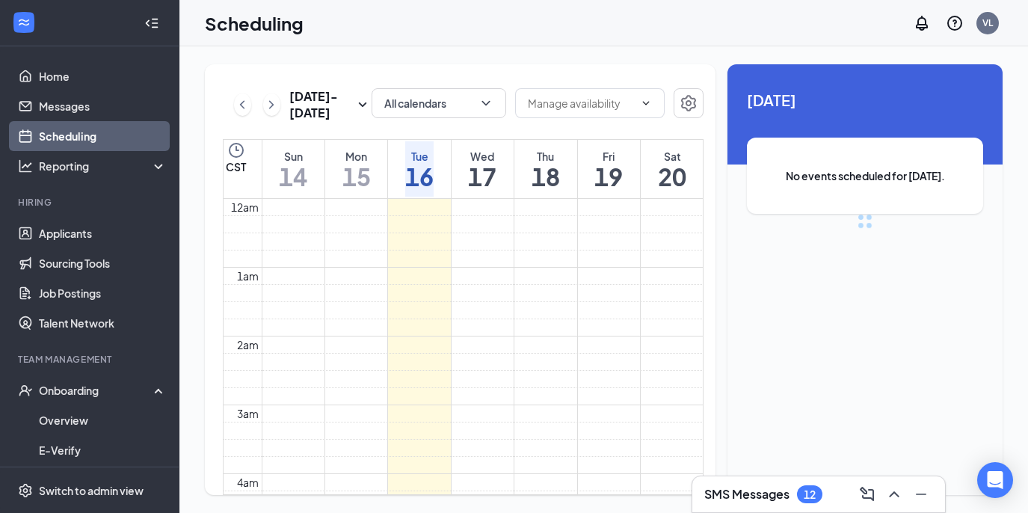
scroll to position [735, 0]
click at [609, 157] on div "Fri" at bounding box center [608, 156] width 28 height 15
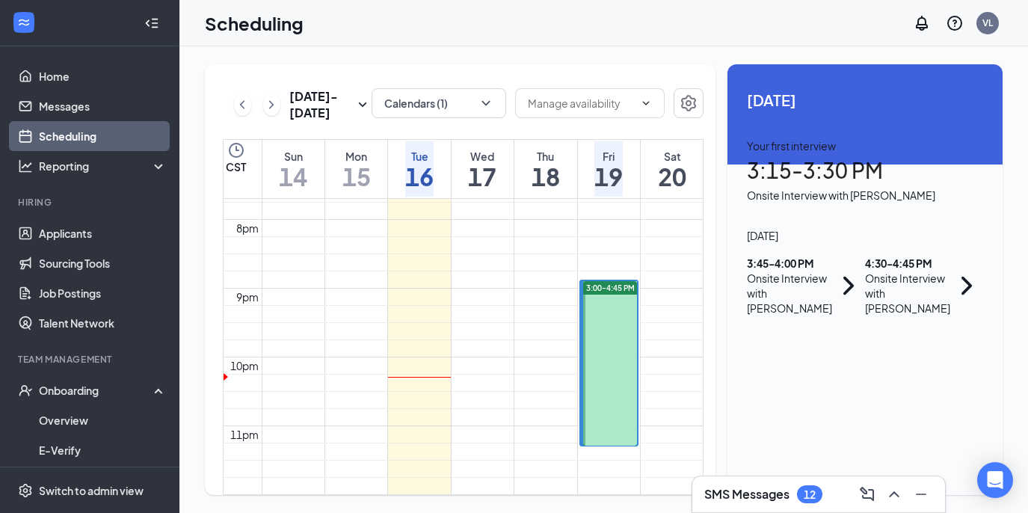
scroll to position [1389, 0]
